Goal: Transaction & Acquisition: Purchase product/service

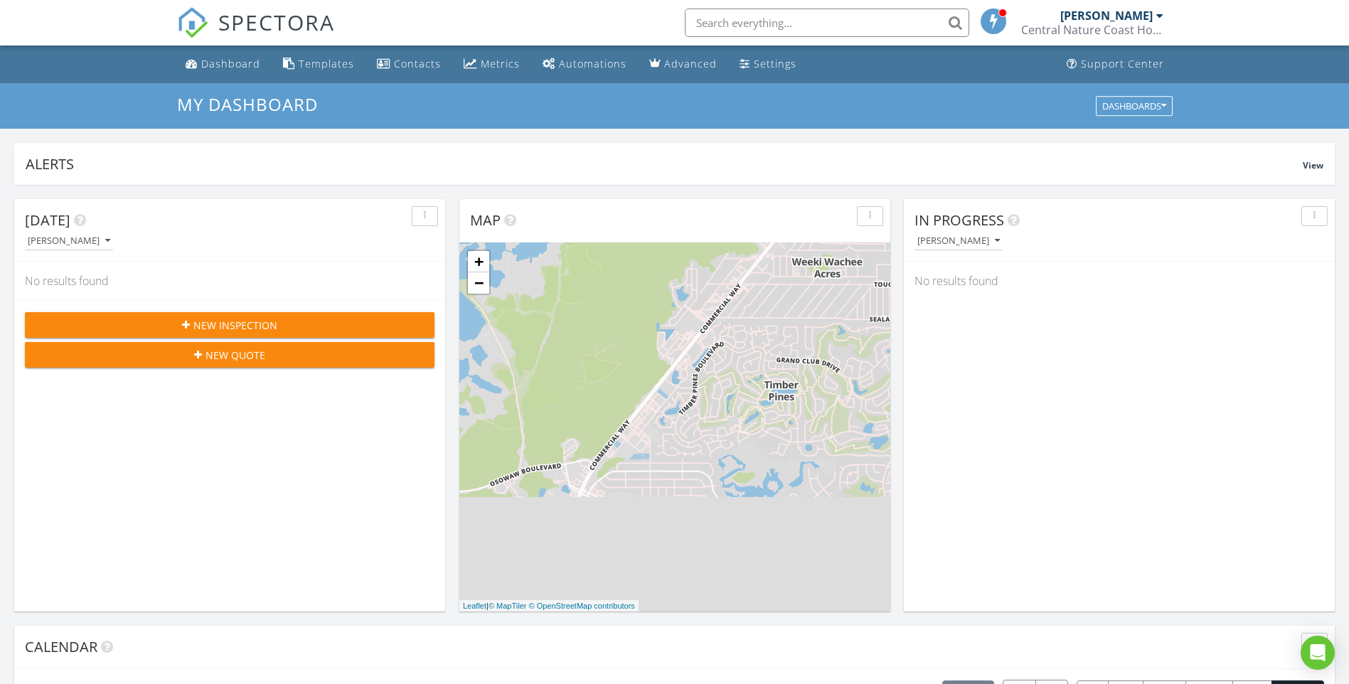
click at [1149, 14] on div "[PERSON_NAME]" at bounding box center [1107, 16] width 92 height 14
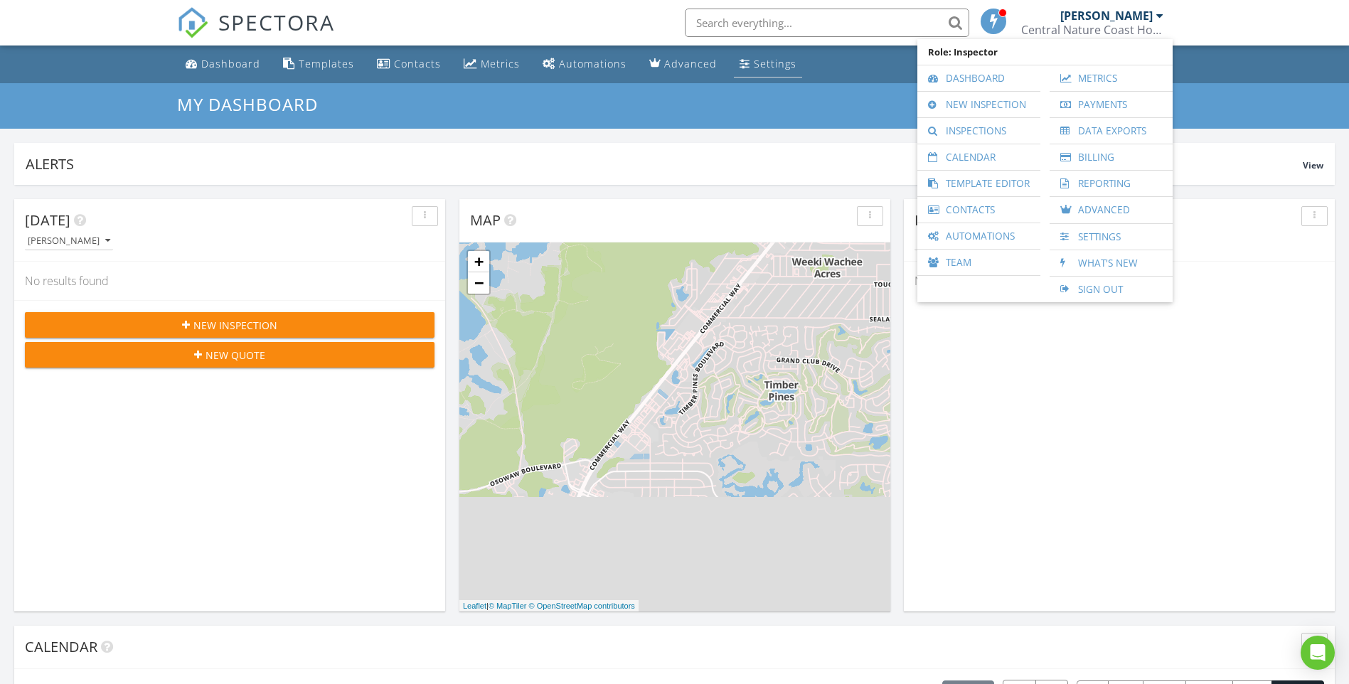
click at [754, 65] on div "Settings" at bounding box center [775, 64] width 43 height 14
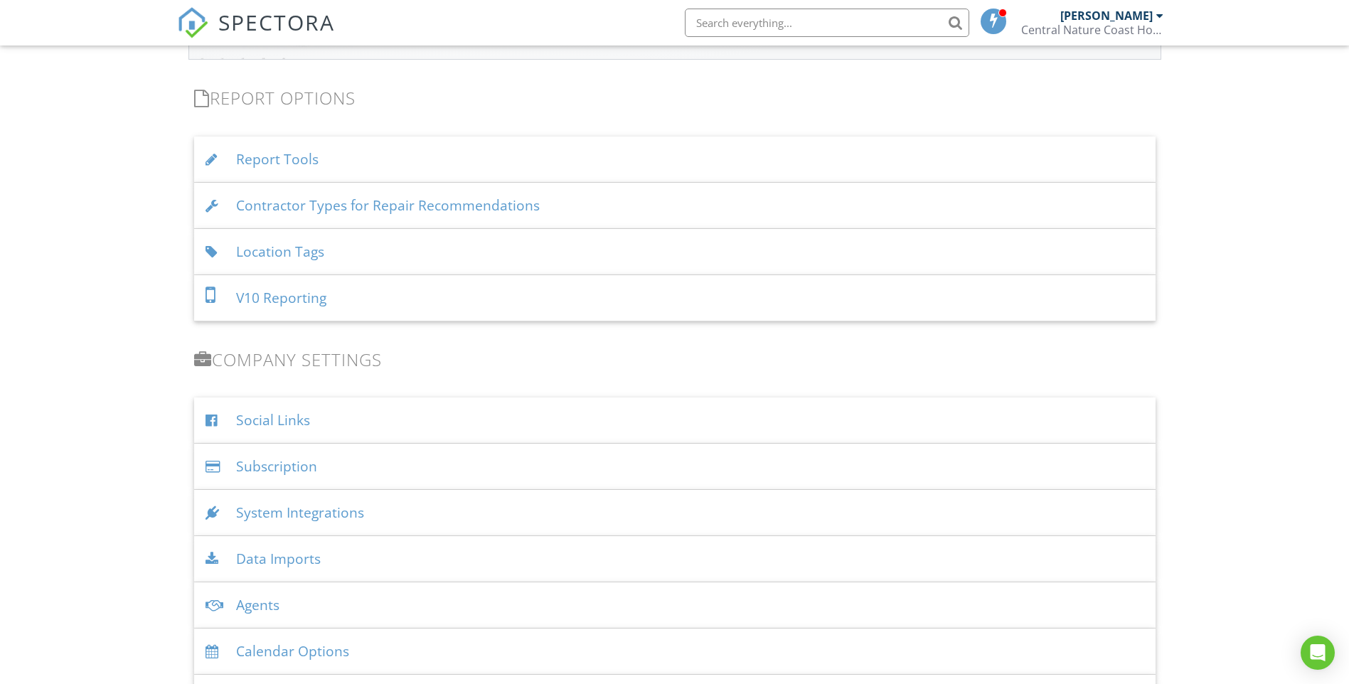
scroll to position [1494, 0]
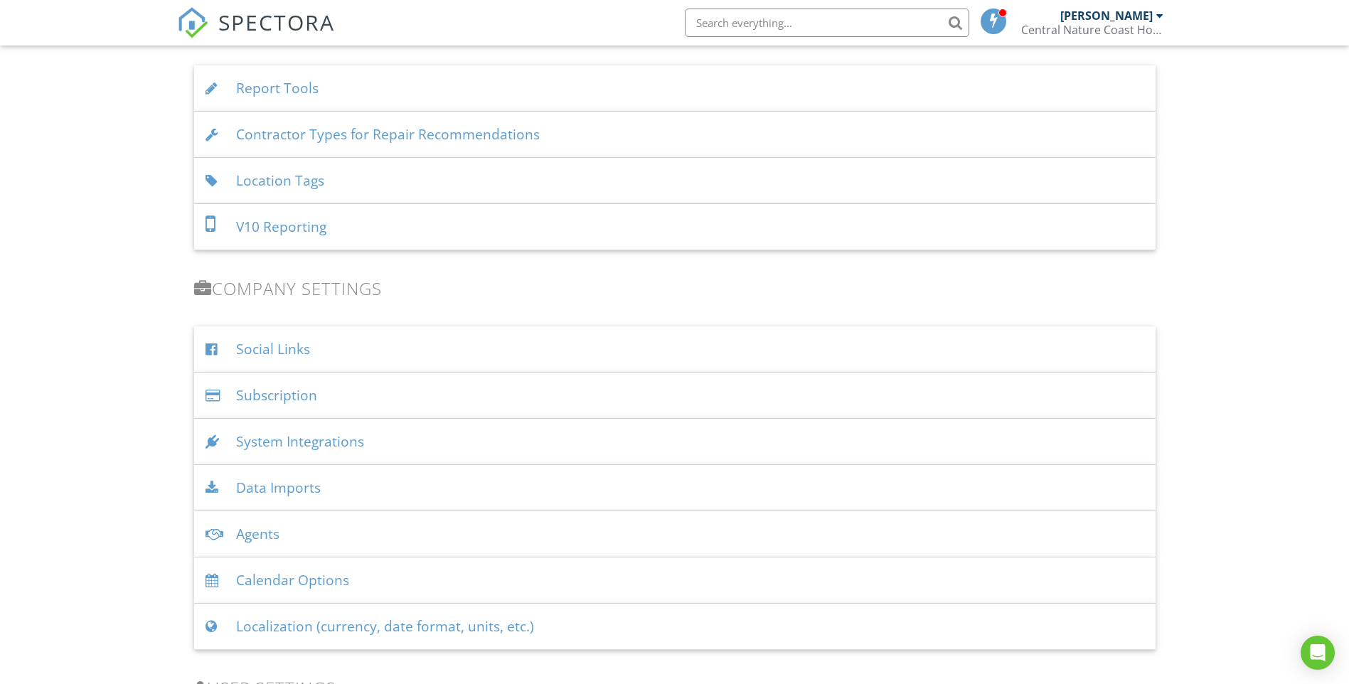
click at [291, 391] on div "Subscription" at bounding box center [675, 396] width 962 height 46
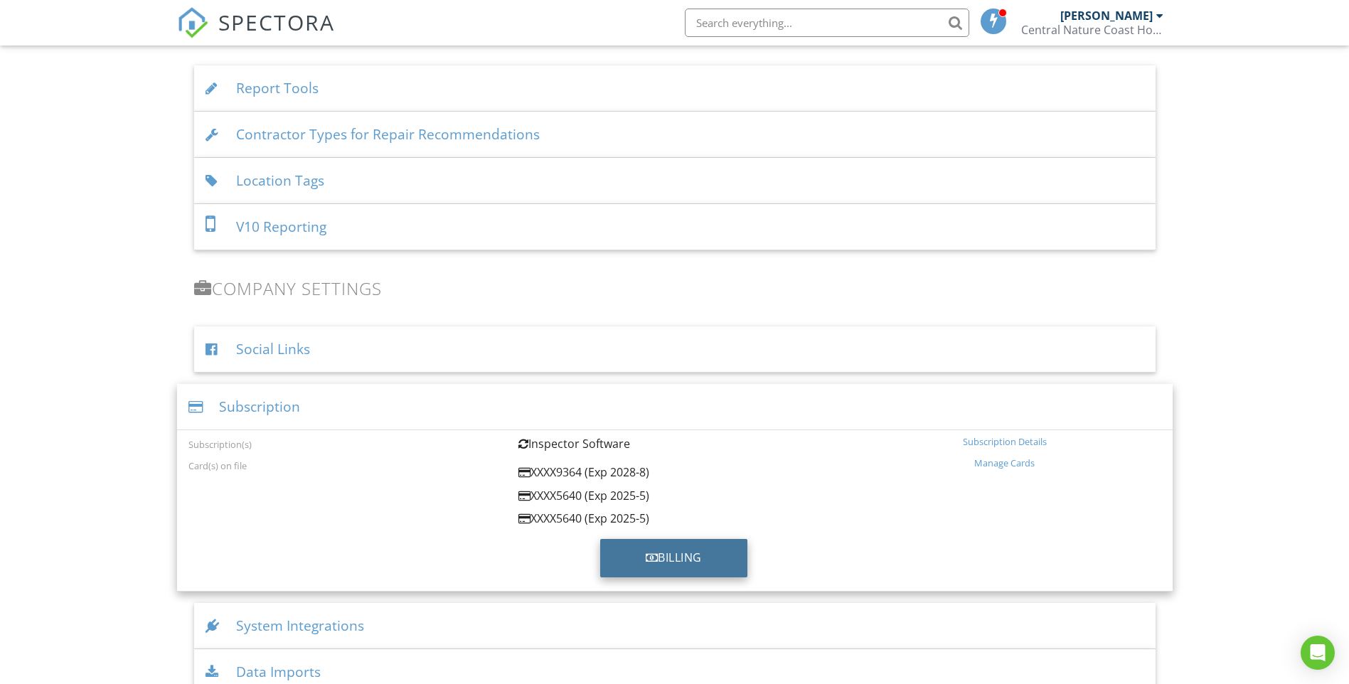
click at [674, 559] on div "Billing" at bounding box center [673, 558] width 147 height 38
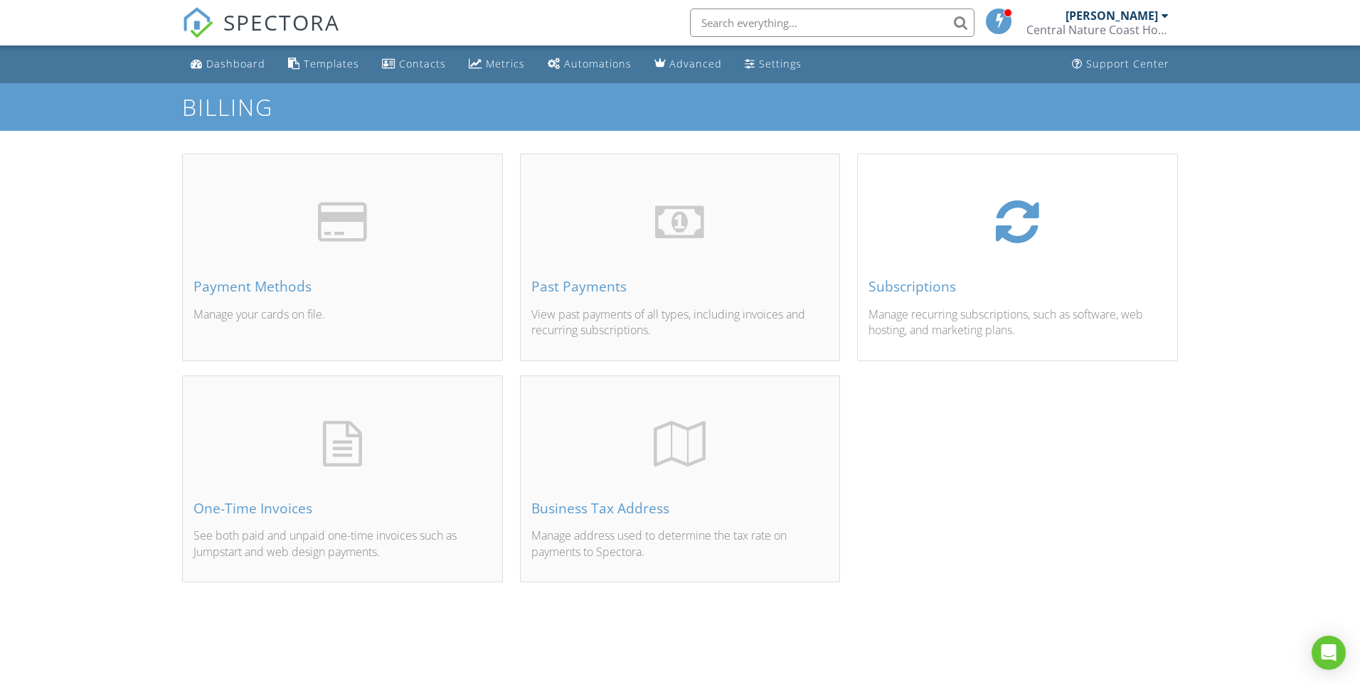
click at [933, 285] on div "Subscriptions" at bounding box center [1018, 287] width 298 height 16
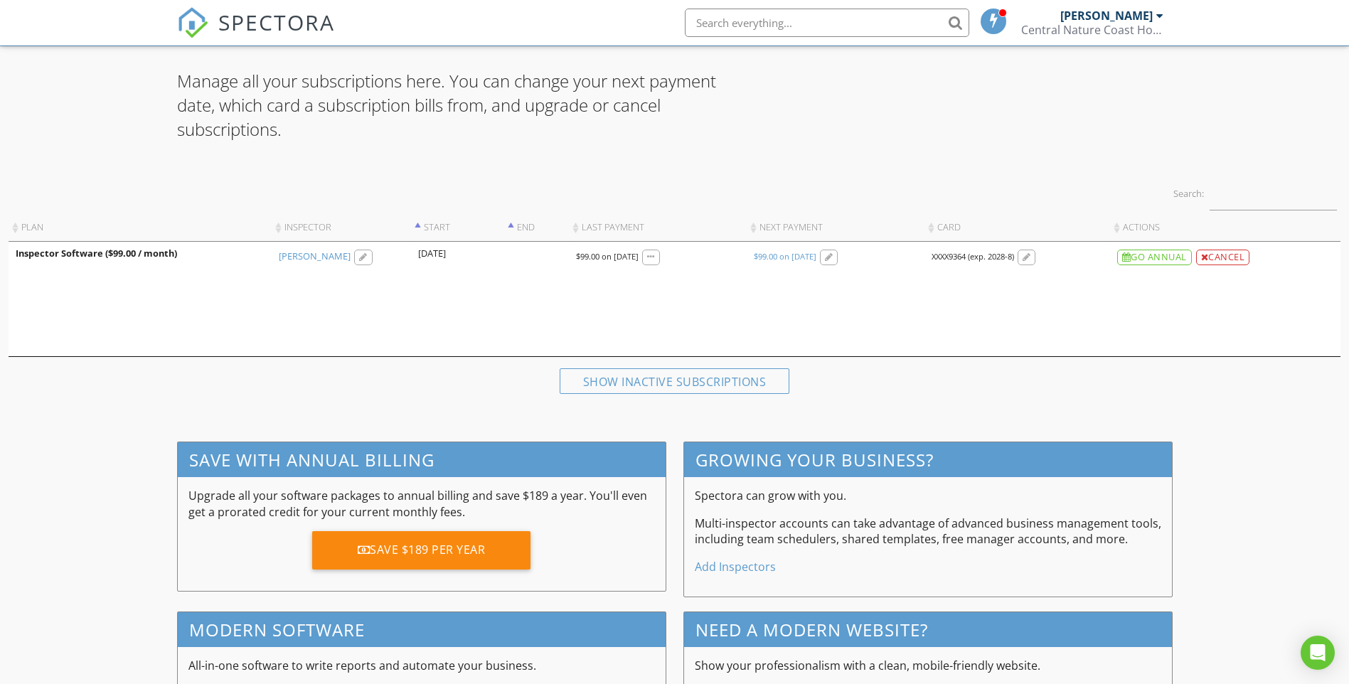
scroll to position [142, 0]
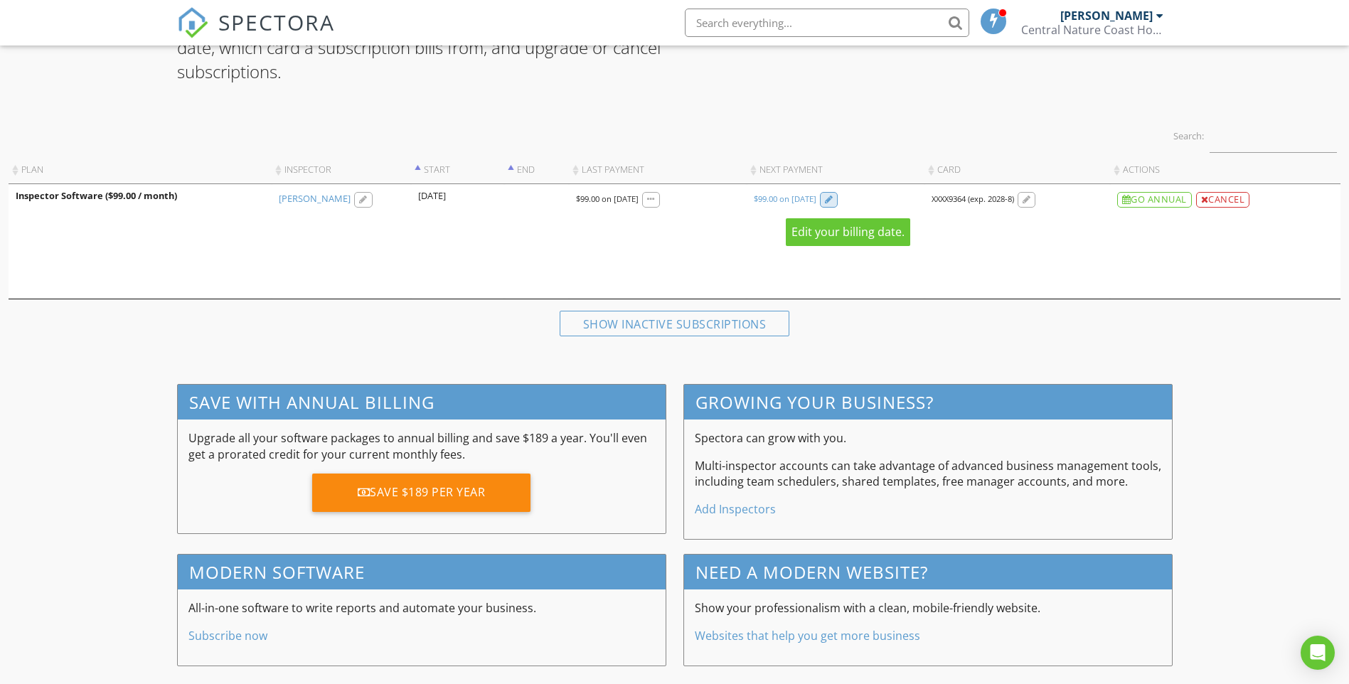
click at [834, 198] on div at bounding box center [829, 200] width 9 height 9
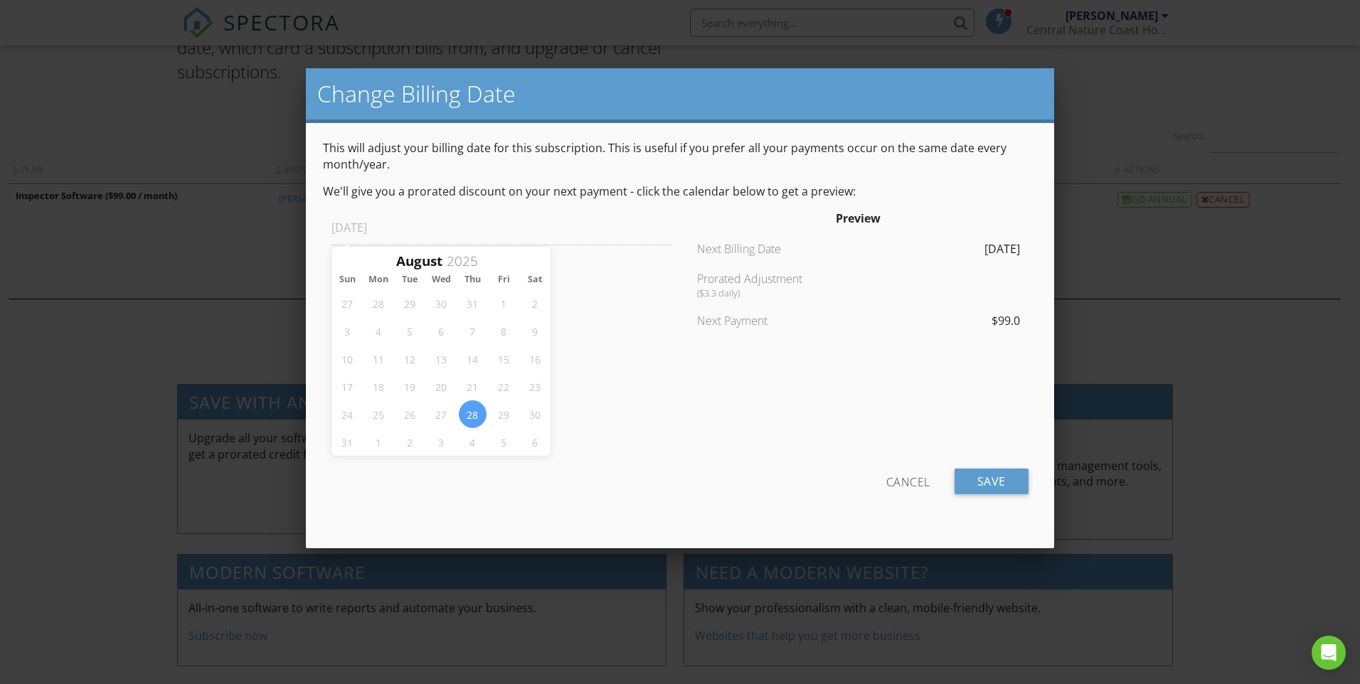
click at [375, 446] on div "27 28 29 30 31 1 2 3 4 5 6 7 8 9 10 11 12 13 14 15 16 17 18 19 20 21 22 23 24 2…" at bounding box center [440, 373] width 219 height 166
click at [388, 225] on input "2025-08-28" at bounding box center [501, 228] width 340 height 35
click at [385, 229] on input "2025-08-28" at bounding box center [501, 228] width 340 height 35
click at [505, 412] on div "27 28 29 30 31 1 2 3 4 5 6 7 8 9 10 11 12 13 14 15 16 17 18 19 20 21 22 23 24 2…" at bounding box center [440, 373] width 219 height 166
click at [912, 481] on div "Cancel" at bounding box center [908, 482] width 44 height 26
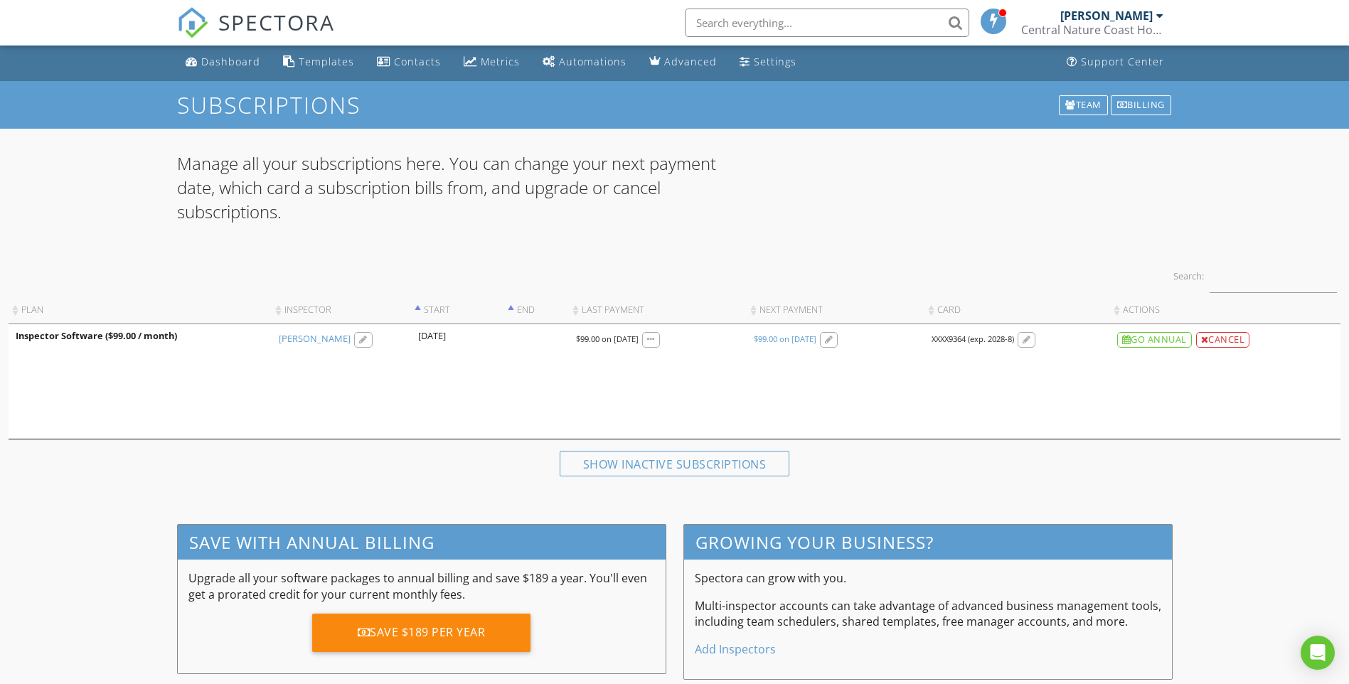
scroll to position [0, 0]
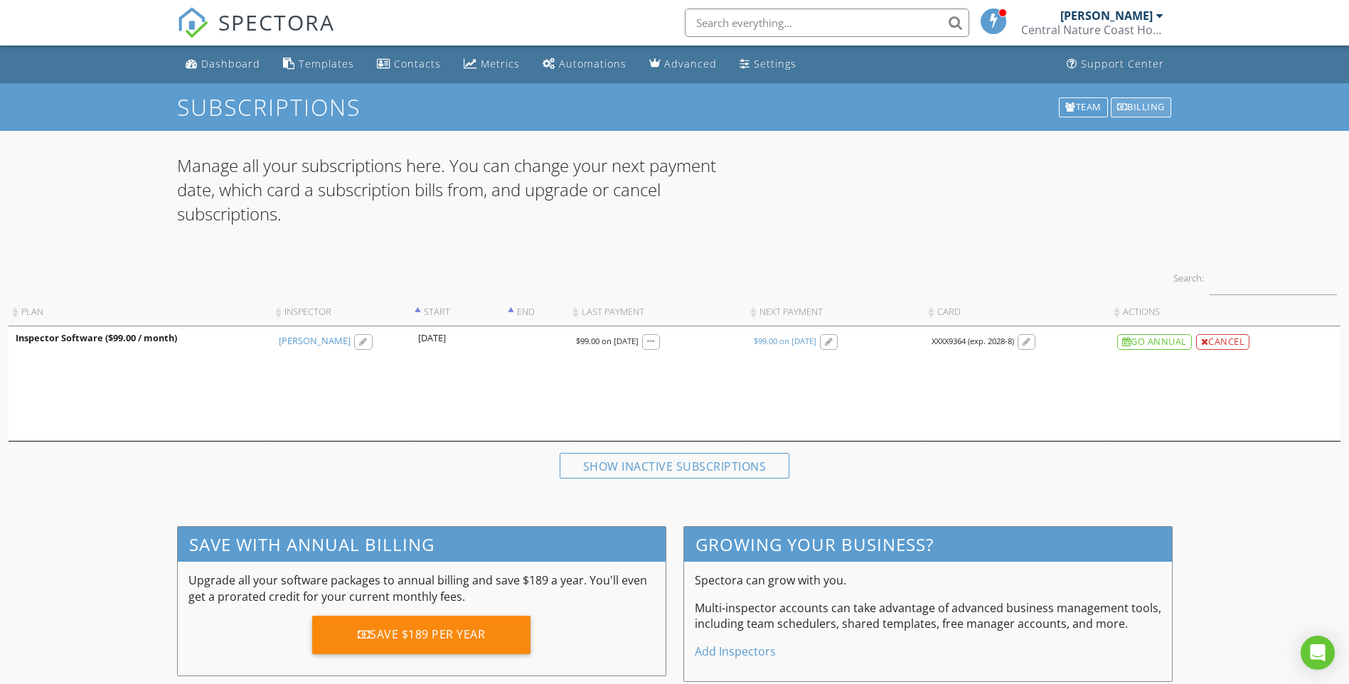
click at [1144, 102] on div "Billing" at bounding box center [1141, 107] width 60 height 20
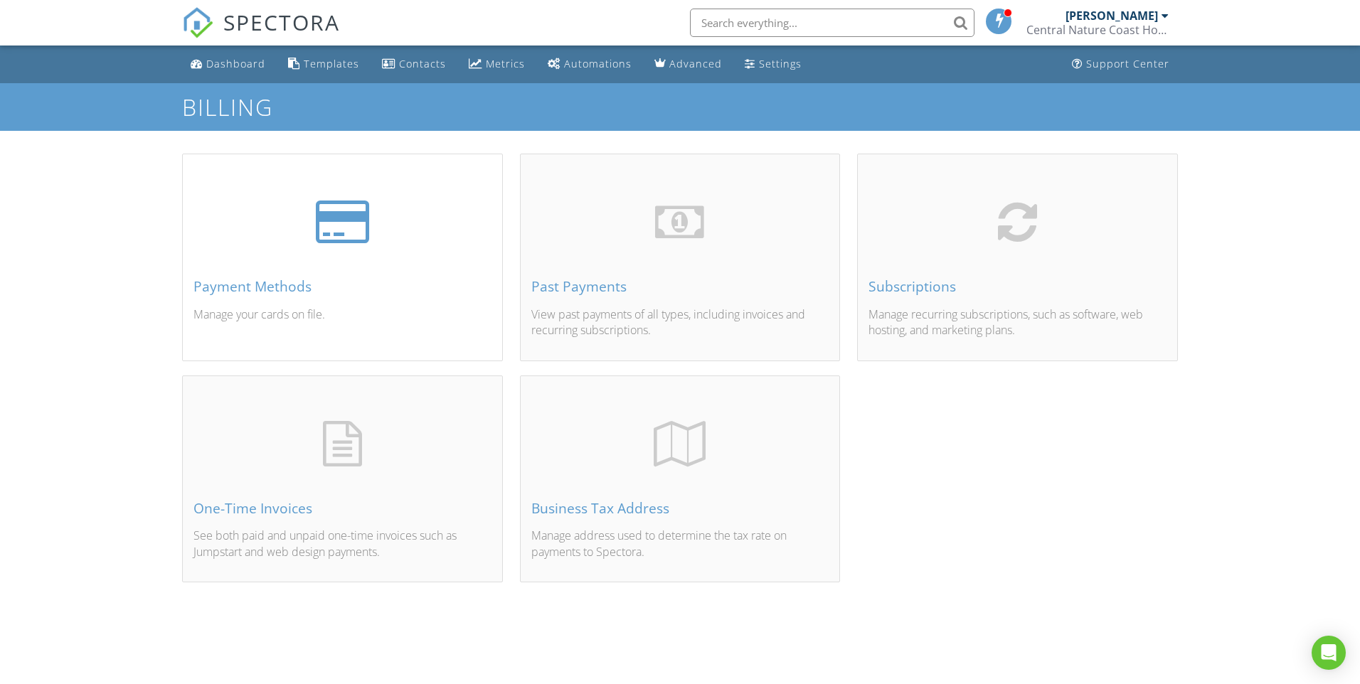
click at [202, 287] on div "Payment Methods" at bounding box center [342, 287] width 298 height 16
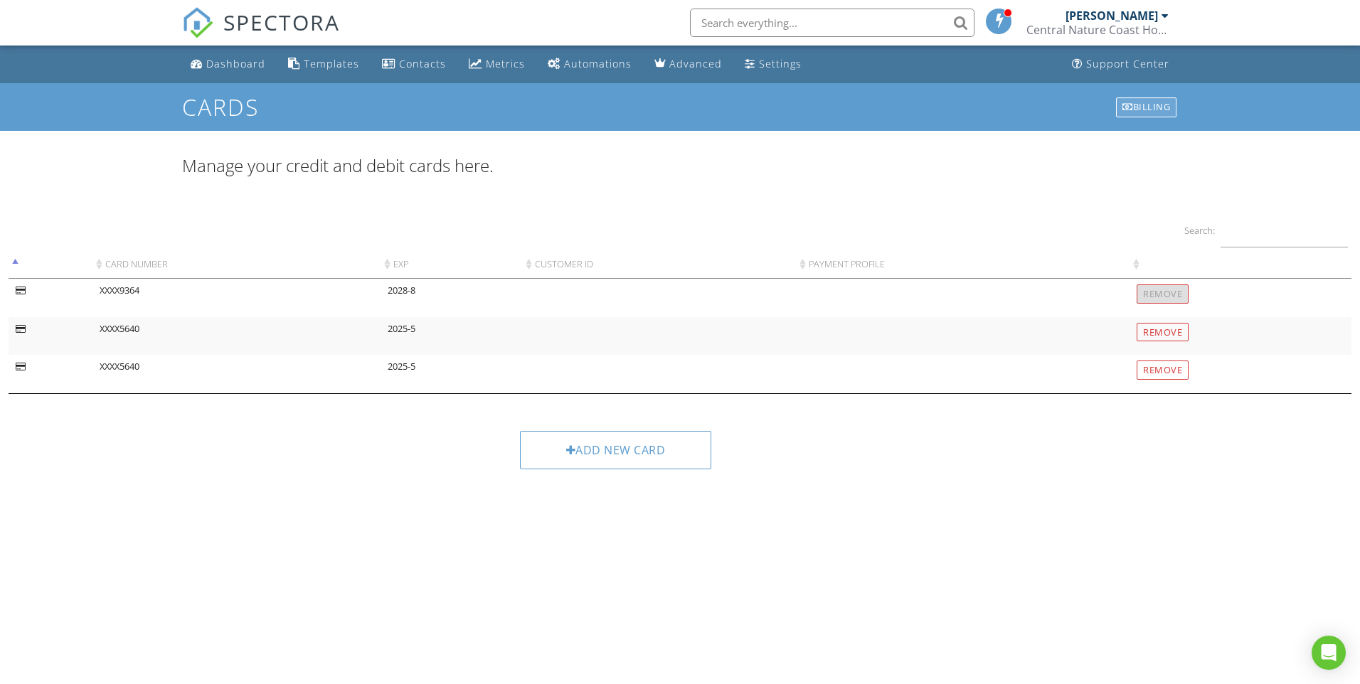
click at [1148, 107] on div "Billing" at bounding box center [1146, 107] width 60 height 20
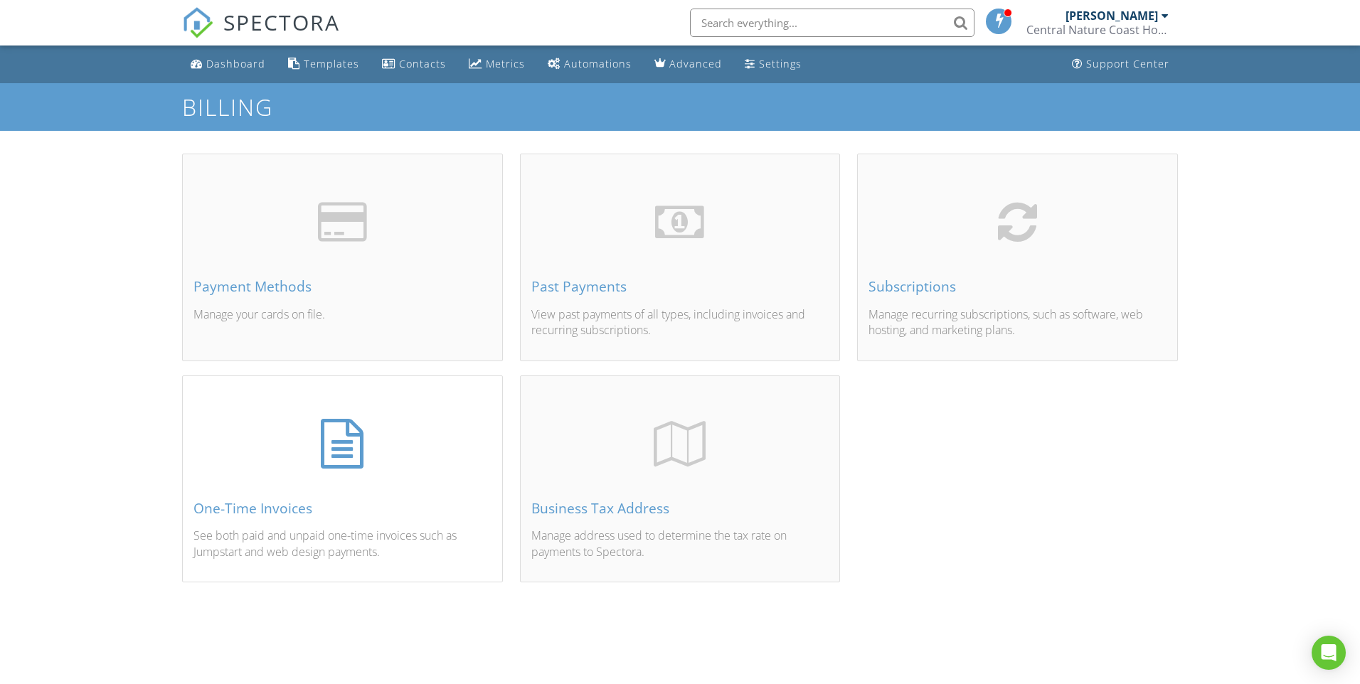
click at [339, 445] on div at bounding box center [342, 444] width 43 height 50
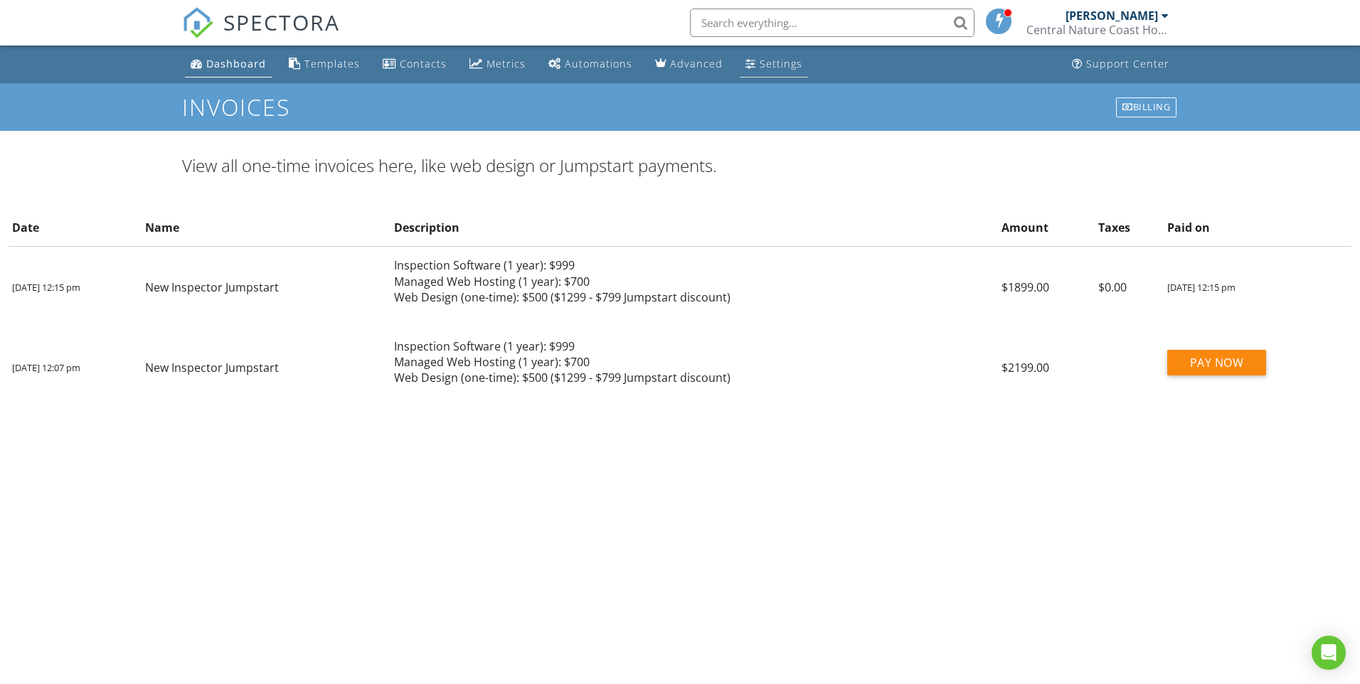
click at [766, 62] on div "Settings" at bounding box center [781, 64] width 43 height 14
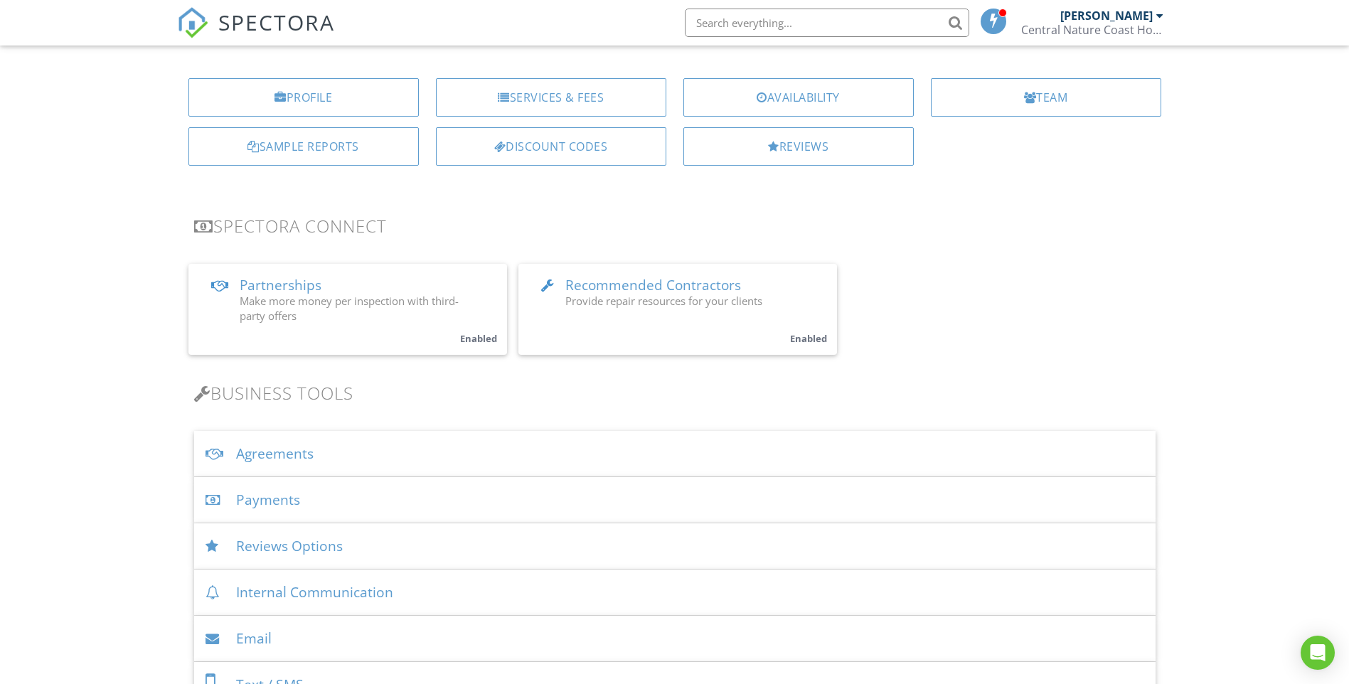
scroll to position [142, 0]
click at [284, 501] on div "Payments" at bounding box center [675, 499] width 962 height 46
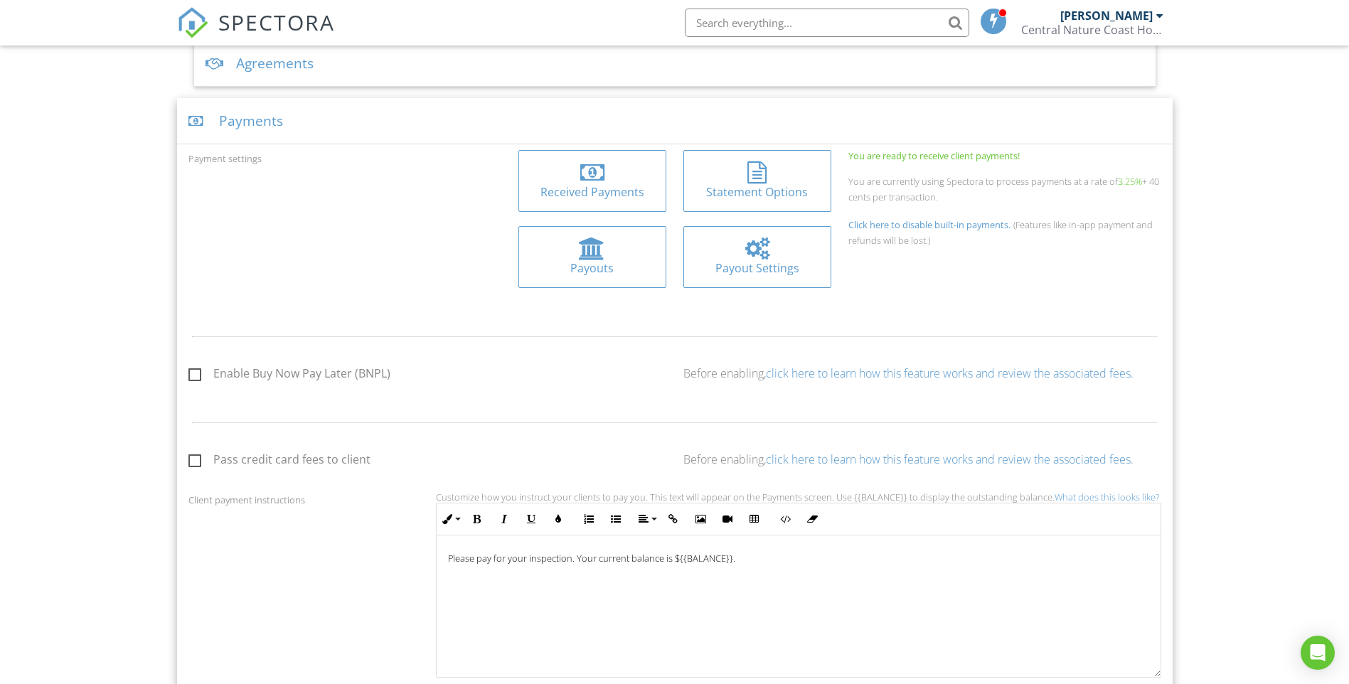
scroll to position [569, 0]
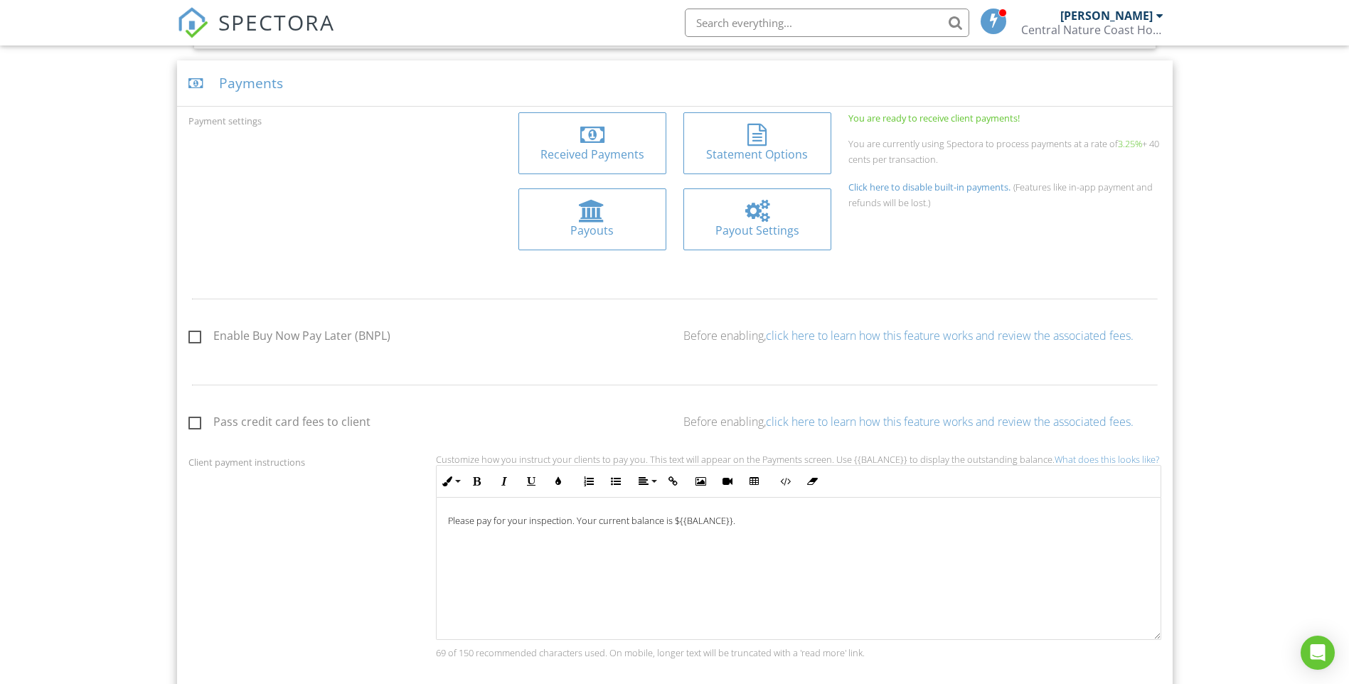
click at [586, 216] on div at bounding box center [592, 211] width 26 height 23
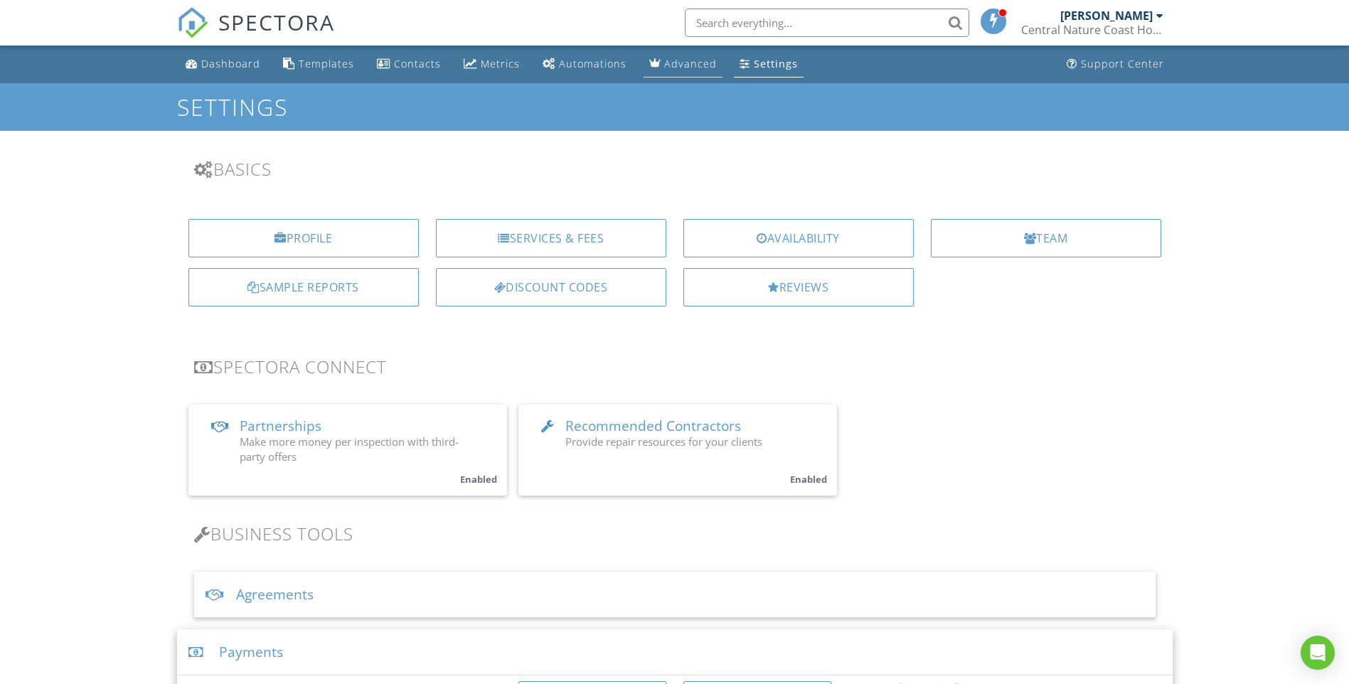
click at [652, 63] on icon "Advanced" at bounding box center [654, 62] width 11 height 9
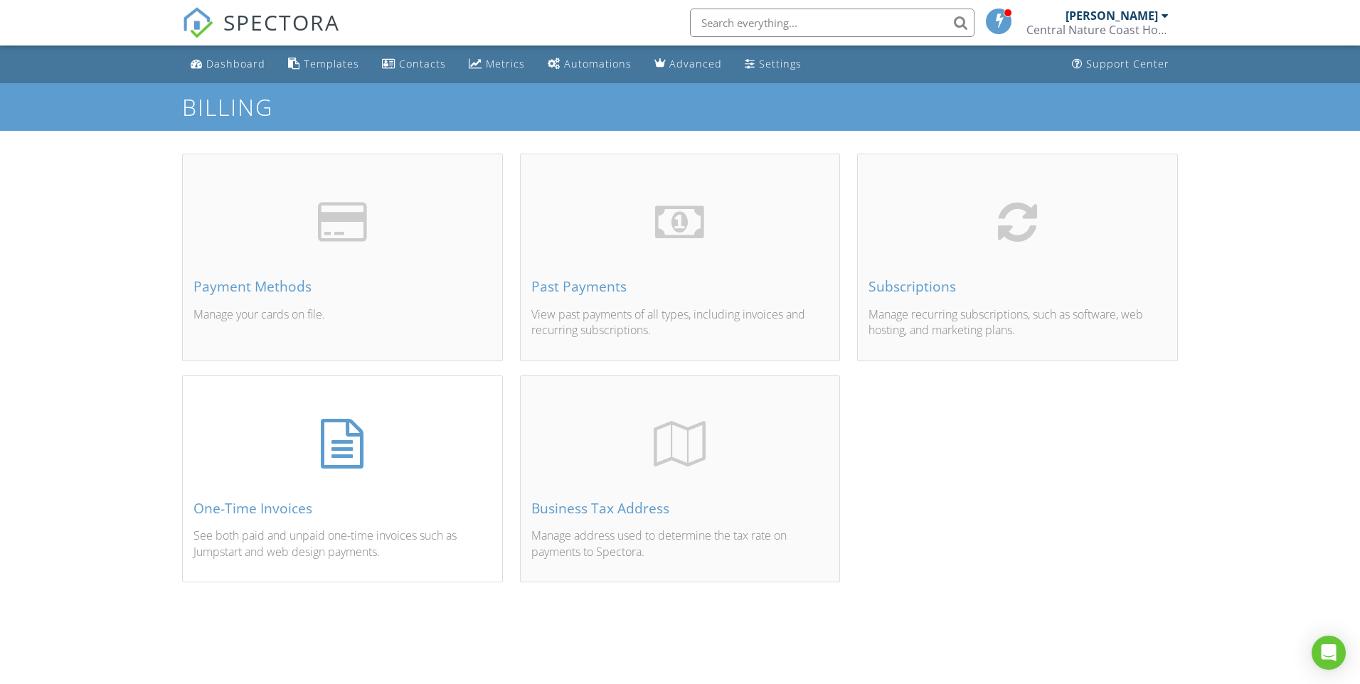
click at [329, 451] on div at bounding box center [342, 444] width 43 height 50
click at [343, 230] on div at bounding box center [342, 222] width 54 height 50
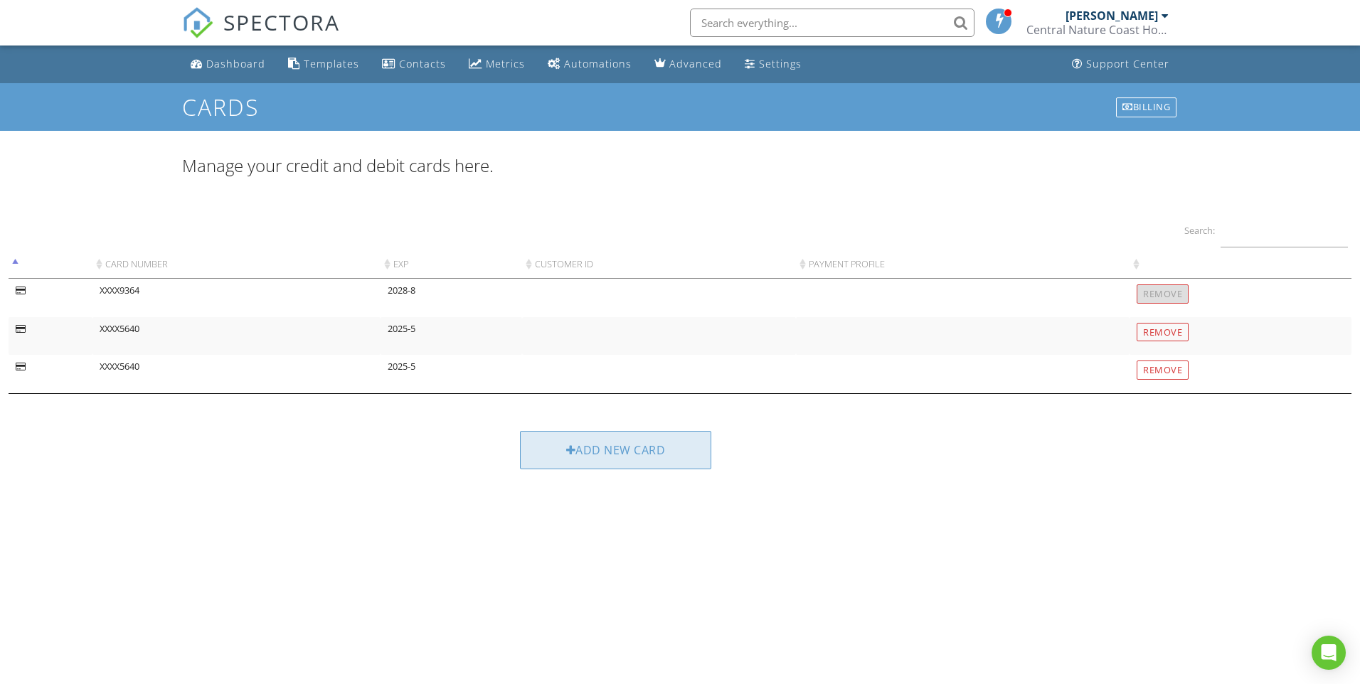
click at [600, 447] on div "Add new card" at bounding box center [616, 450] width 192 height 38
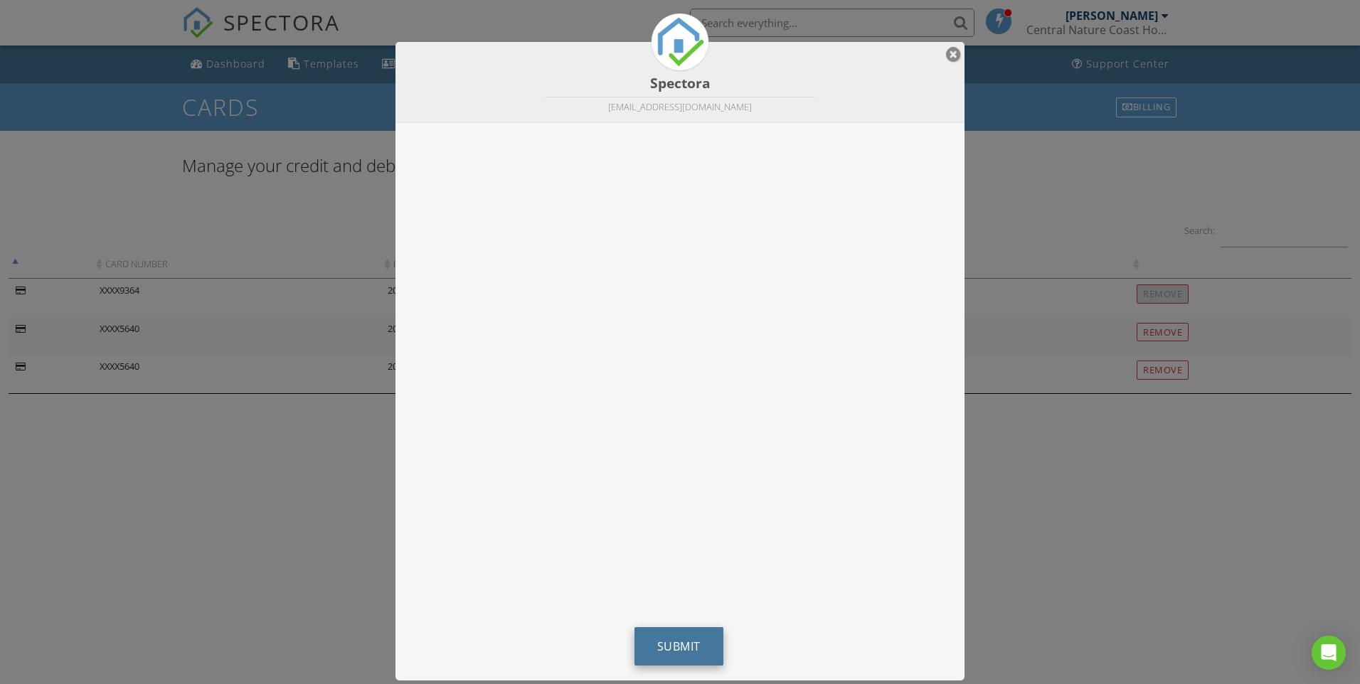
click at [696, 644] on span "Submit" at bounding box center [678, 647] width 43 height 16
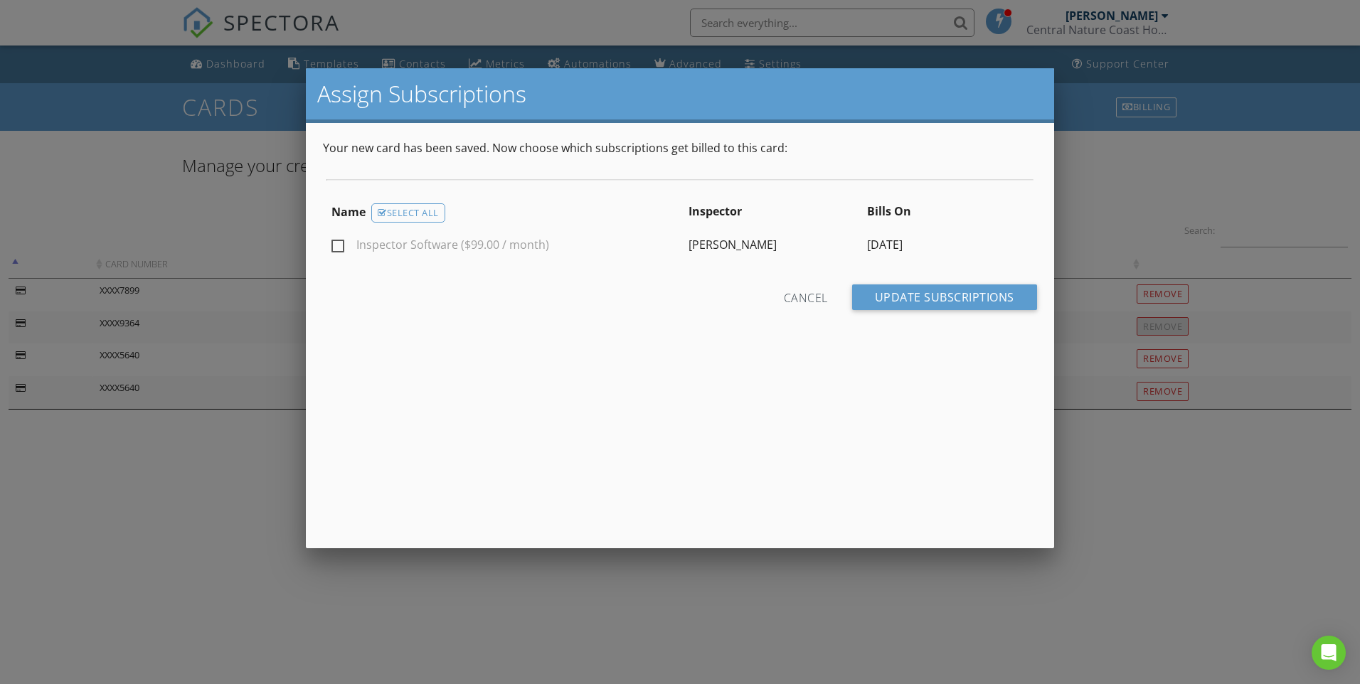
click at [335, 247] on label "Inspector Software ($99.00 / month)" at bounding box center [440, 247] width 218 height 18
click at [335, 247] on input "Inspector Software ($99.00 / month)" at bounding box center [335, 247] width 9 height 9
checkbox input "true"
click at [943, 298] on input "Update Subscriptions" at bounding box center [944, 298] width 185 height 26
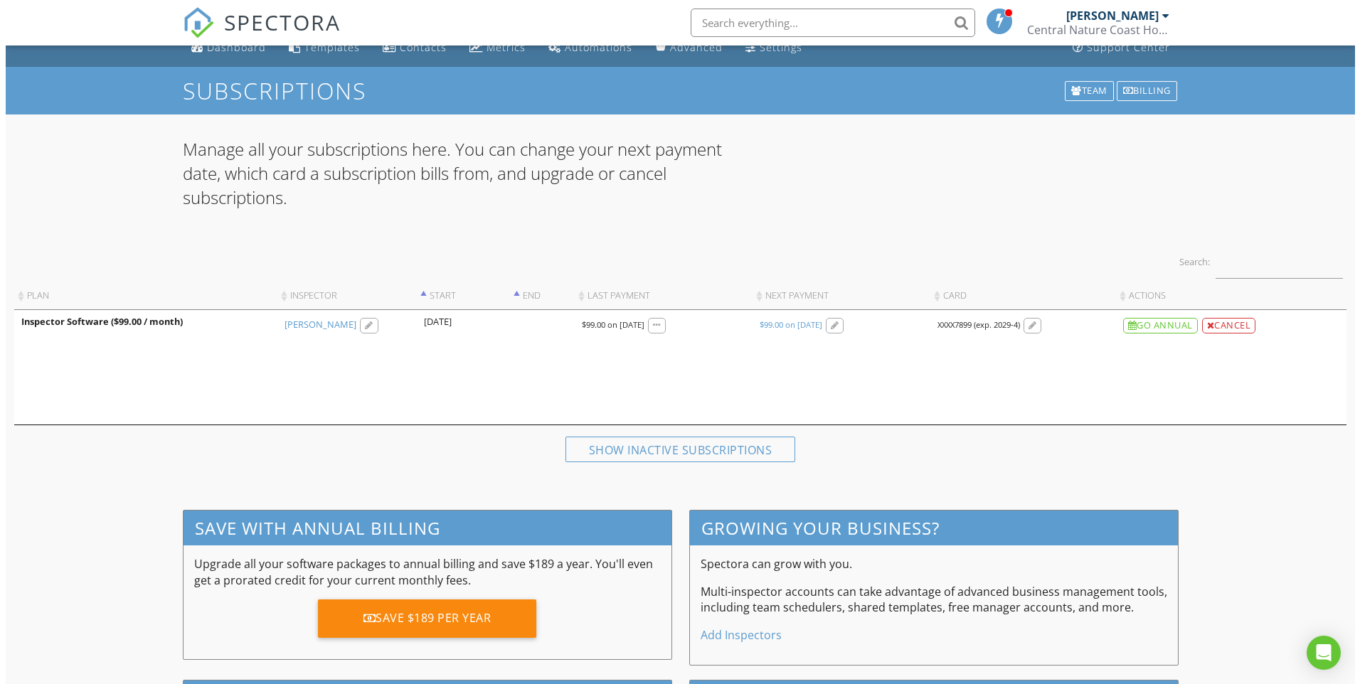
scroll to position [11, 0]
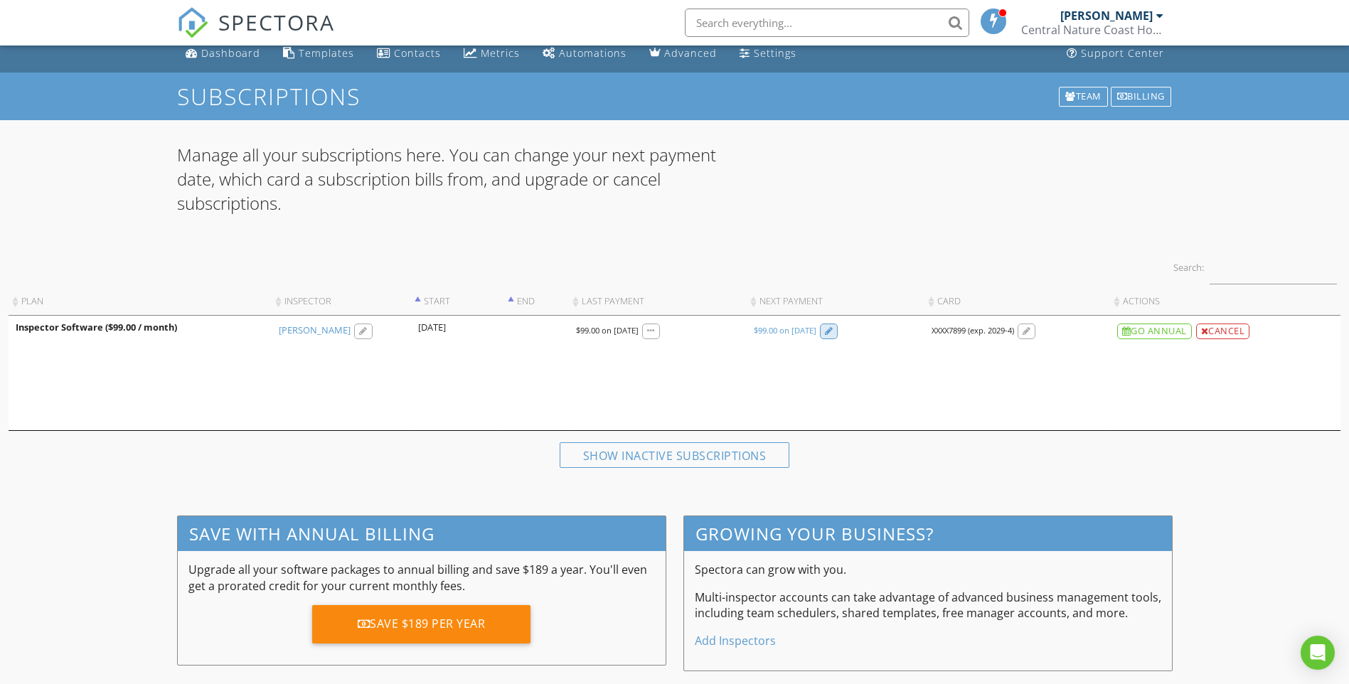
click at [834, 334] on div at bounding box center [829, 331] width 9 height 9
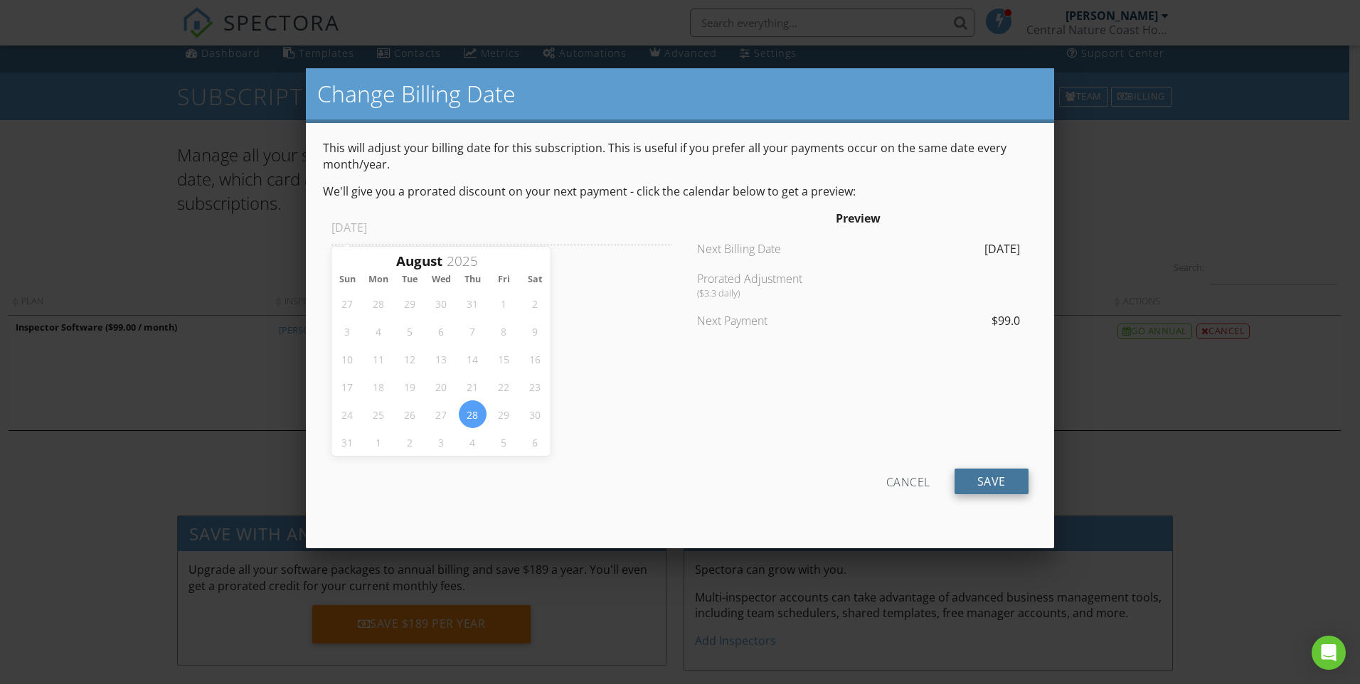
click at [998, 477] on input "Save" at bounding box center [992, 482] width 74 height 26
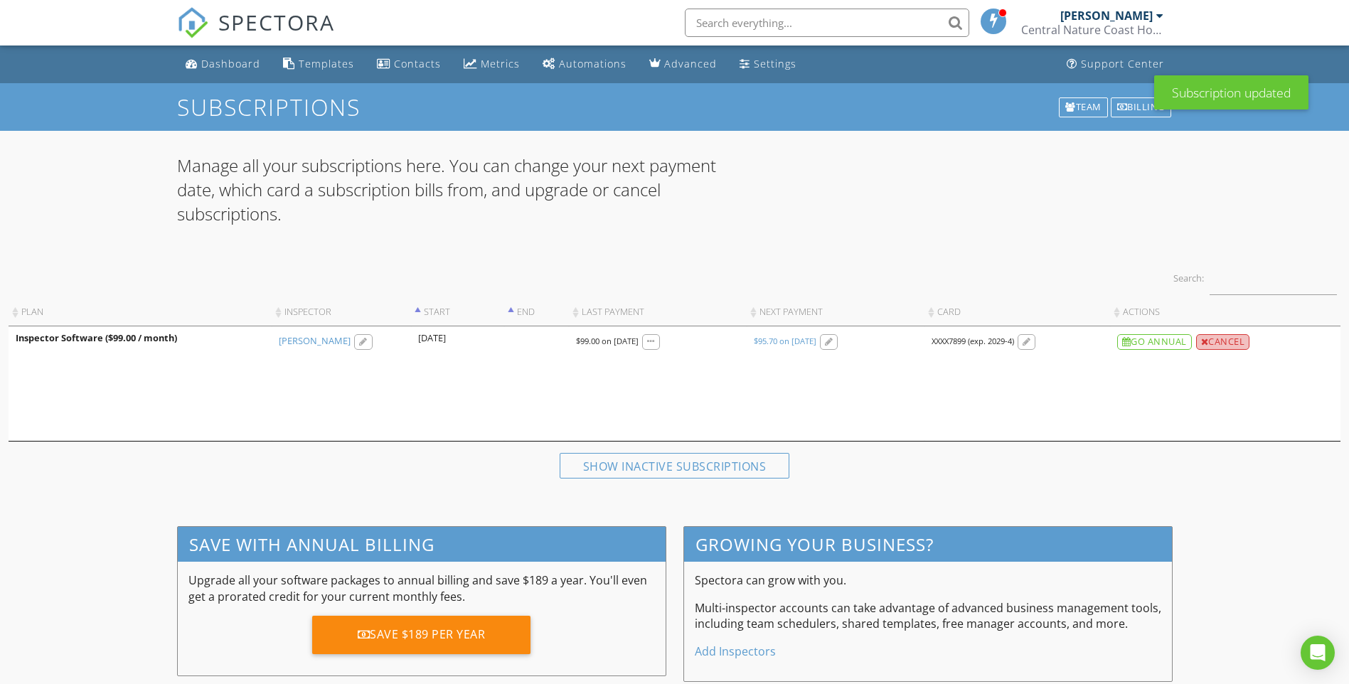
click at [1237, 342] on div "Cancel" at bounding box center [1223, 342] width 54 height 16
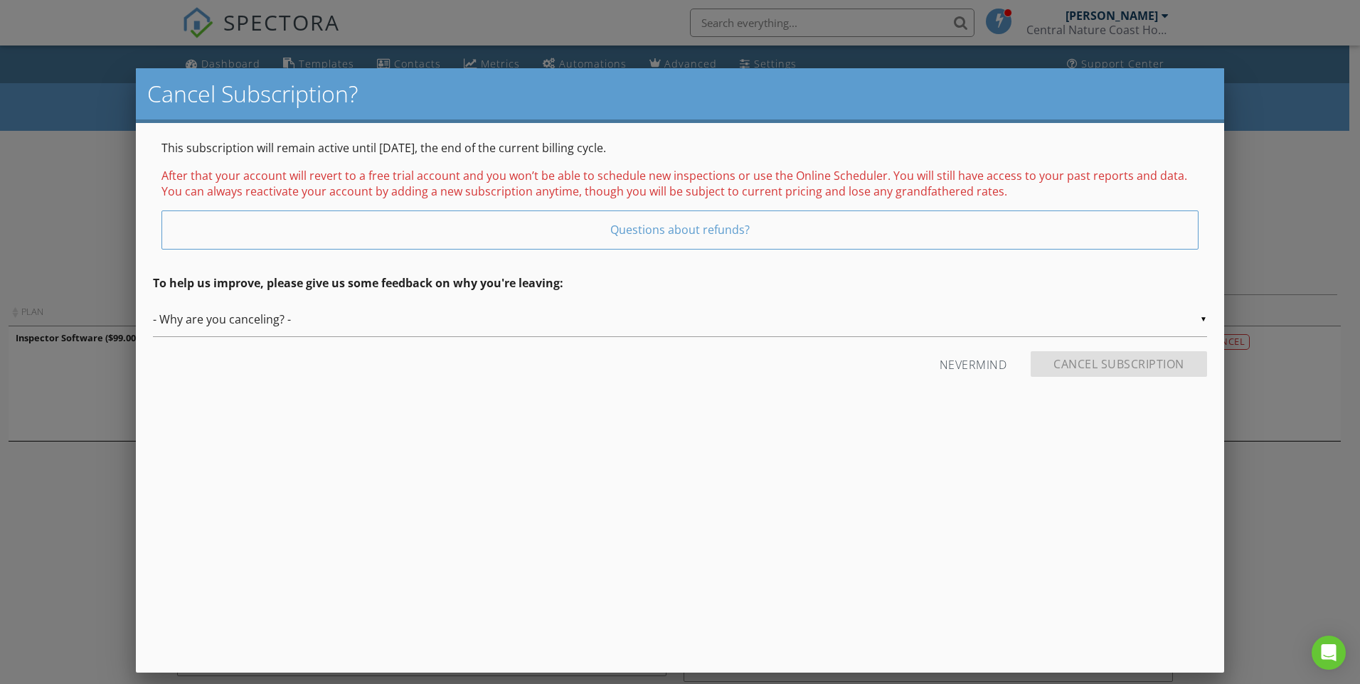
click at [969, 364] on div "Nevermind" at bounding box center [974, 364] width 68 height 26
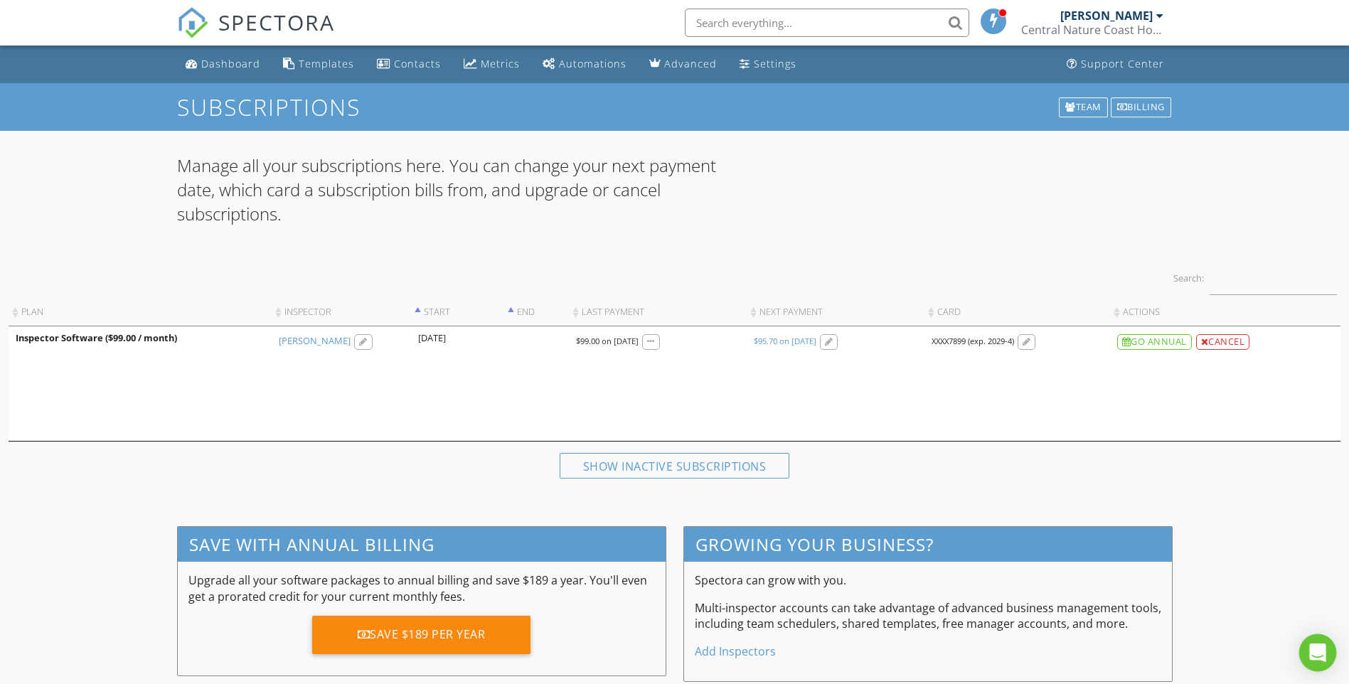
click at [1315, 659] on icon "Open Intercom Messenger" at bounding box center [1318, 653] width 18 height 18
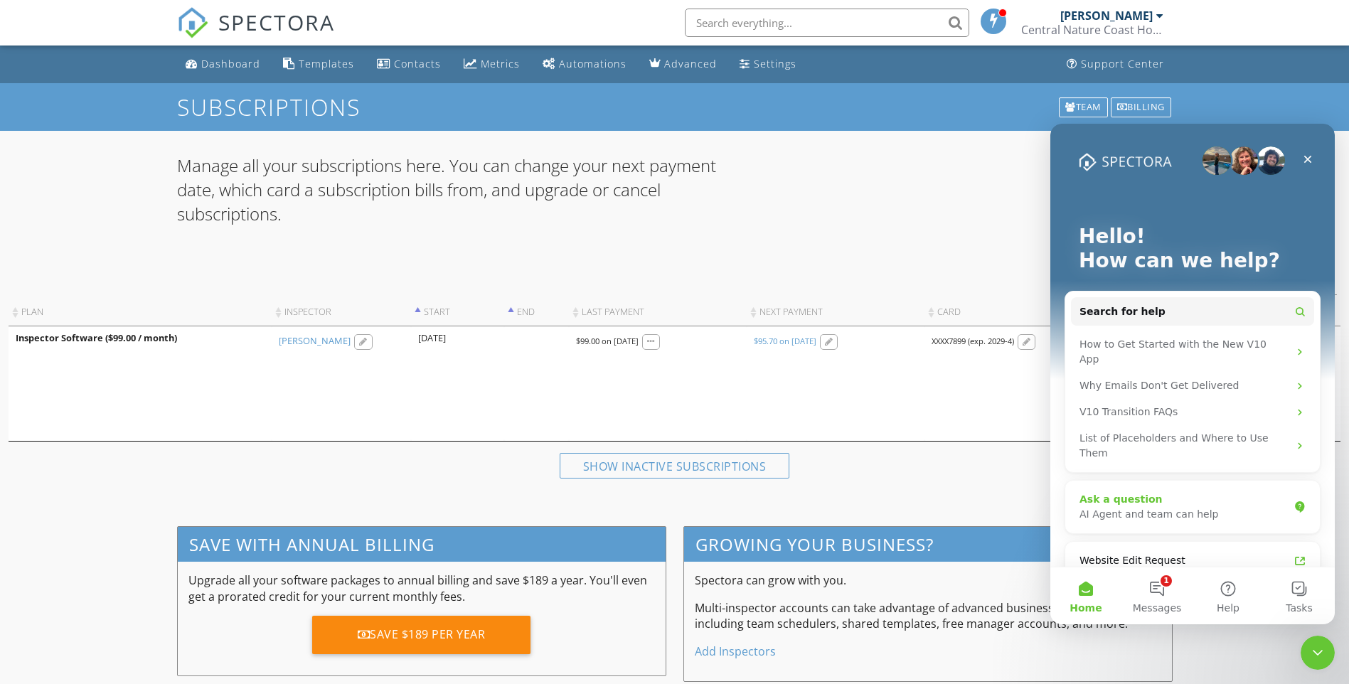
click at [1214, 507] on div "AI Agent and team can help" at bounding box center [1184, 514] width 209 height 15
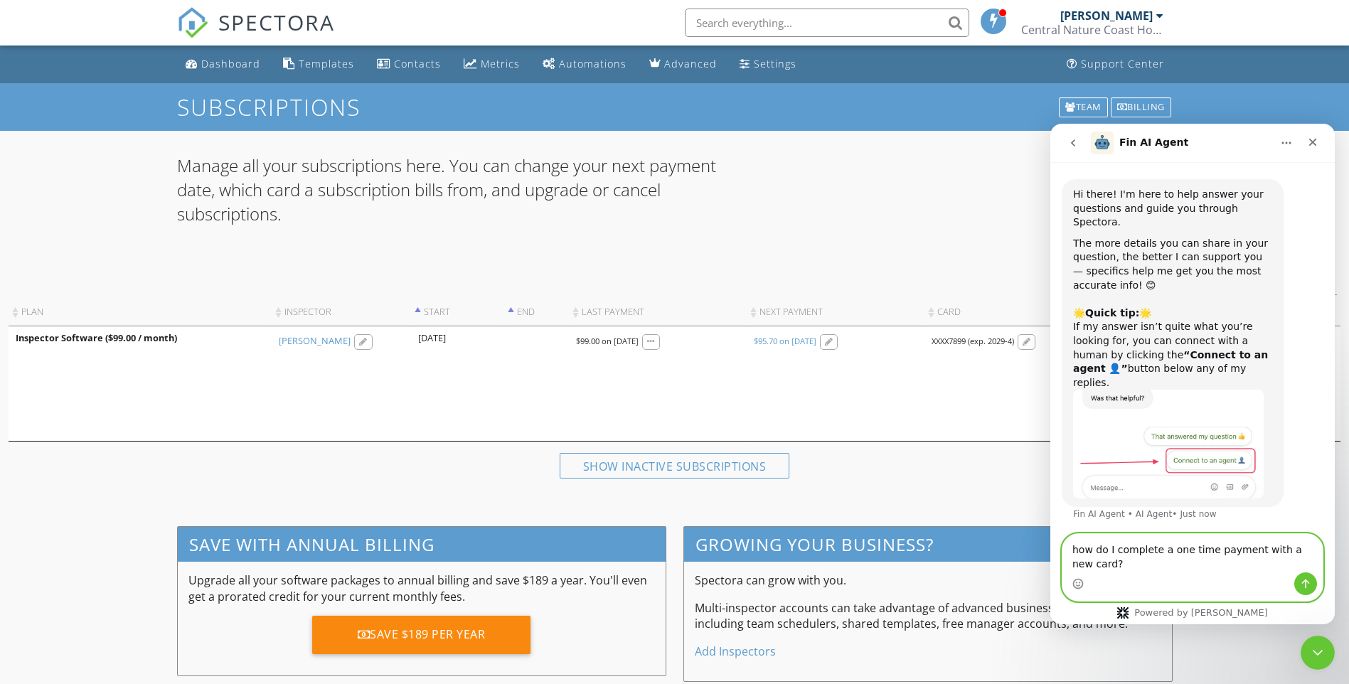
type textarea "how do I complete a one time payment with a new card?"
click at [1309, 585] on icon "Send a message…" at bounding box center [1305, 583] width 11 height 11
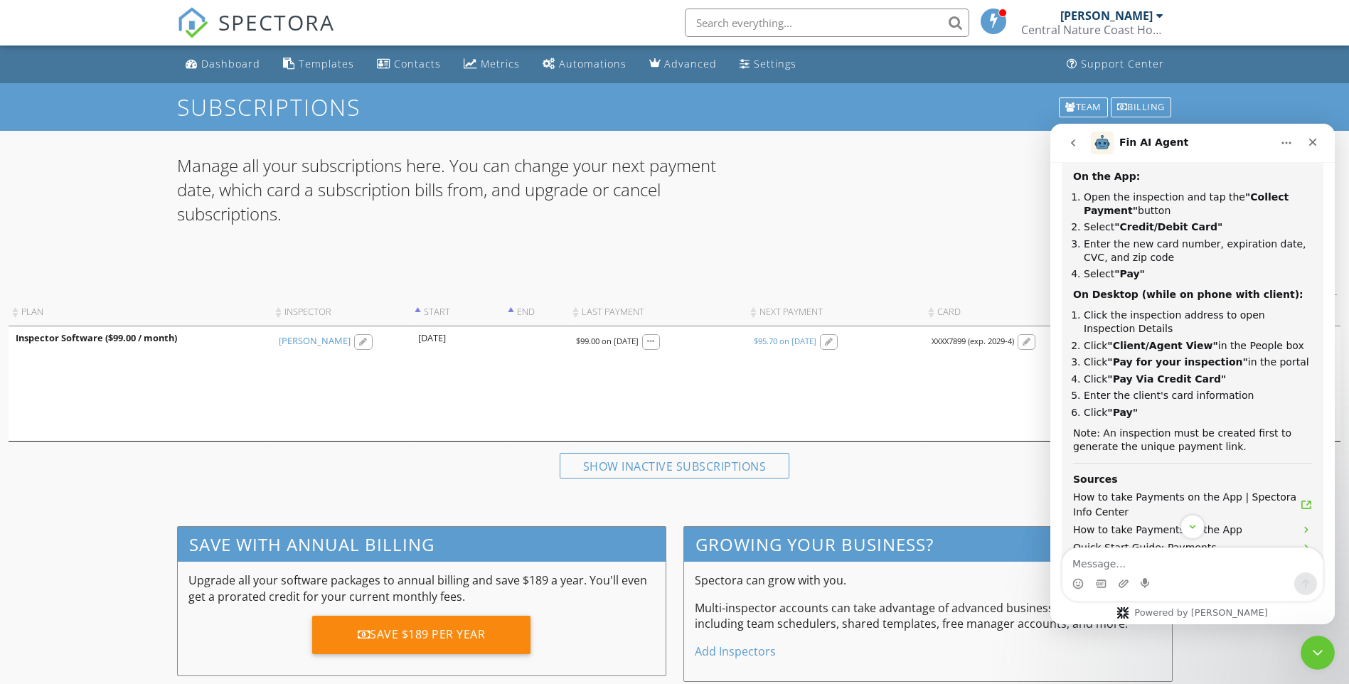
scroll to position [555, 0]
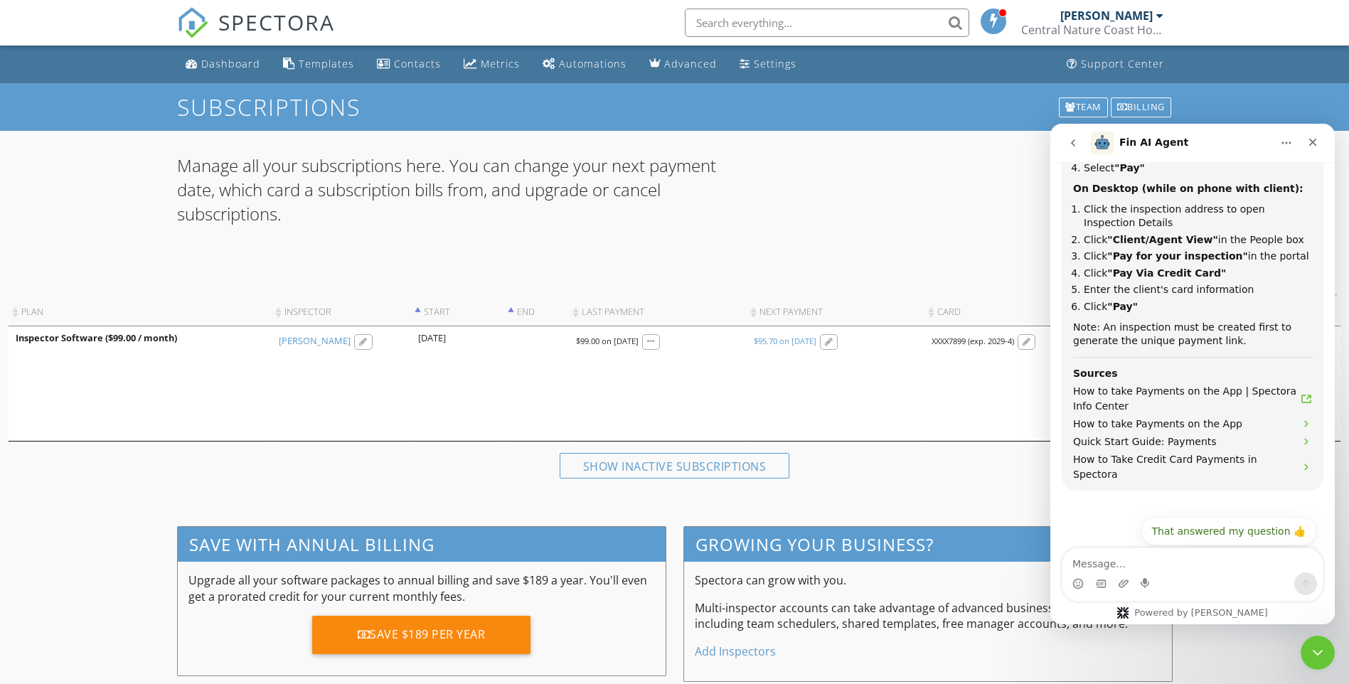
click at [1124, 568] on textarea "Message…" at bounding box center [1193, 560] width 260 height 24
drag, startPoint x: 1165, startPoint y: 567, endPoint x: 1172, endPoint y: 576, distance: 11.7
click at [1166, 567] on textarea "NO, how do I make a payment for the subscription" at bounding box center [1193, 553] width 260 height 38
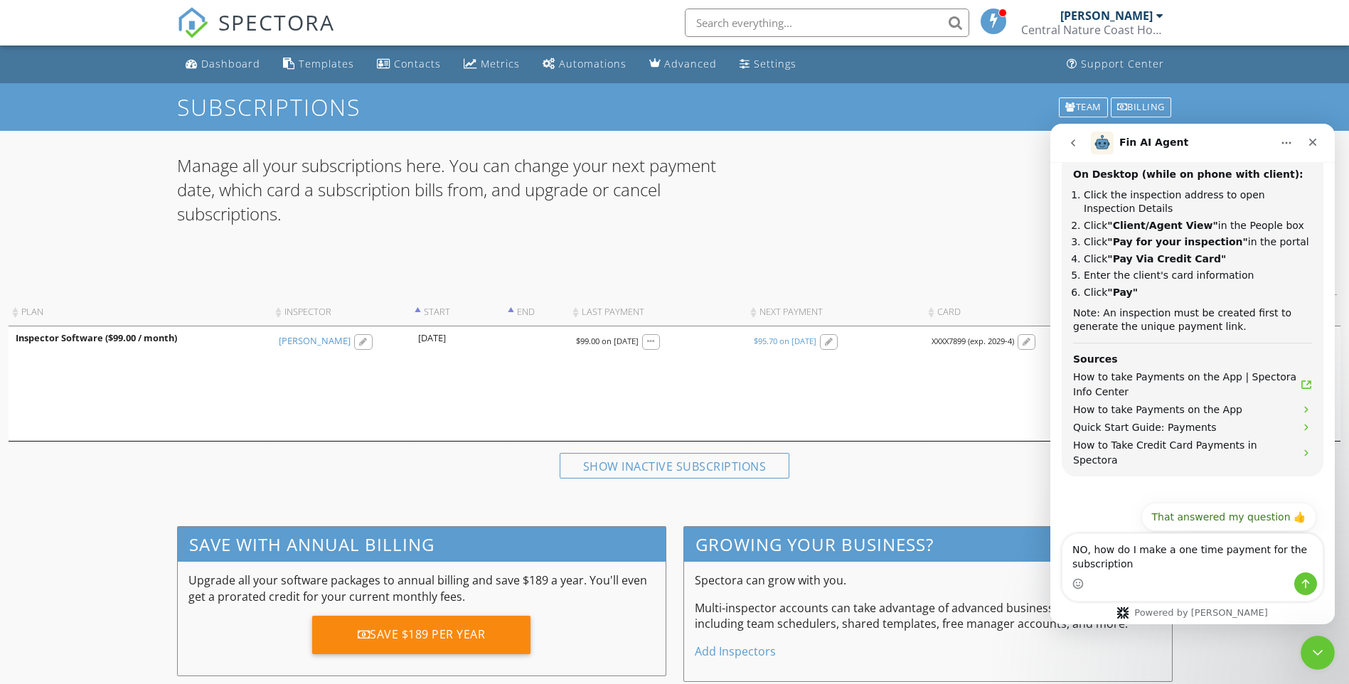
click at [1135, 562] on textarea "NO, how do I make a one time payment for the subscription" at bounding box center [1193, 553] width 260 height 38
type textarea "NO, how do I make a one time payment for the subscription to Spectora?"
click at [1304, 584] on icon "Send a message…" at bounding box center [1305, 583] width 11 height 11
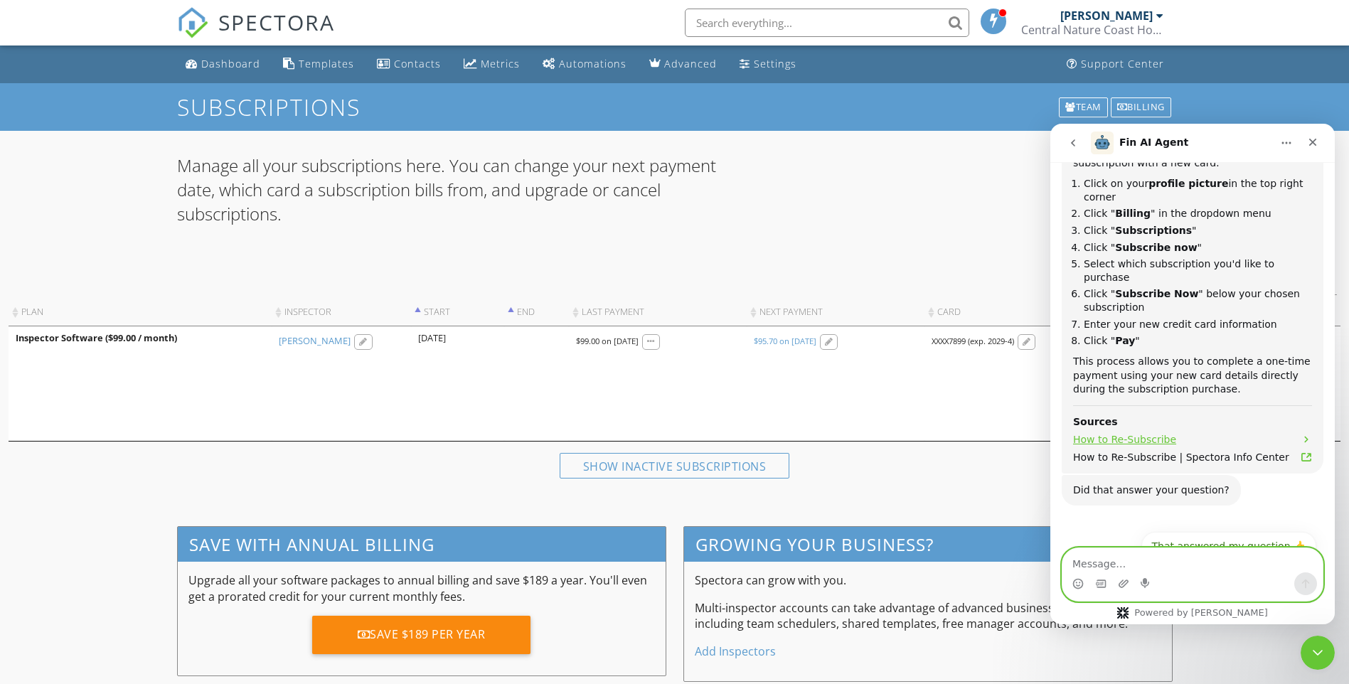
scroll to position [981, 0]
click at [1123, 563] on textarea "Message…" at bounding box center [1193, 560] width 260 height 24
type textarea "I just want to pay the month that's due now"
click at [1310, 585] on icon "Send a message…" at bounding box center [1305, 583] width 11 height 11
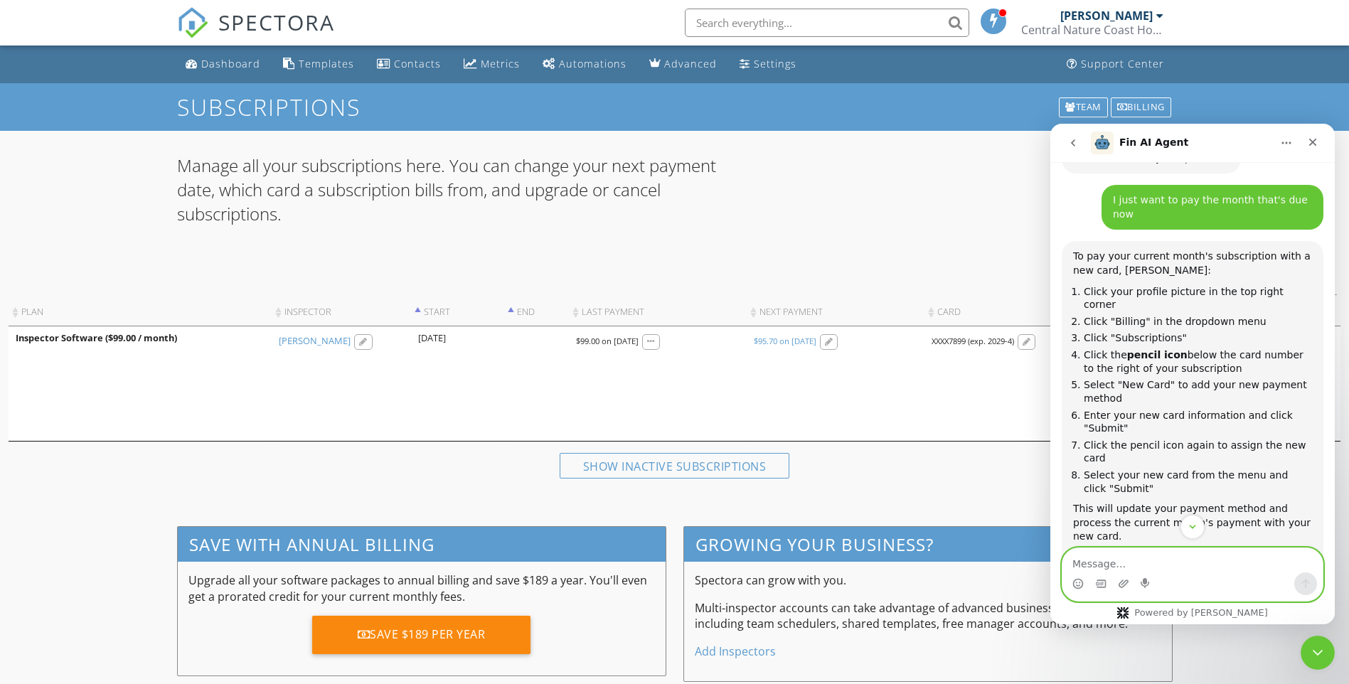
scroll to position [1314, 0]
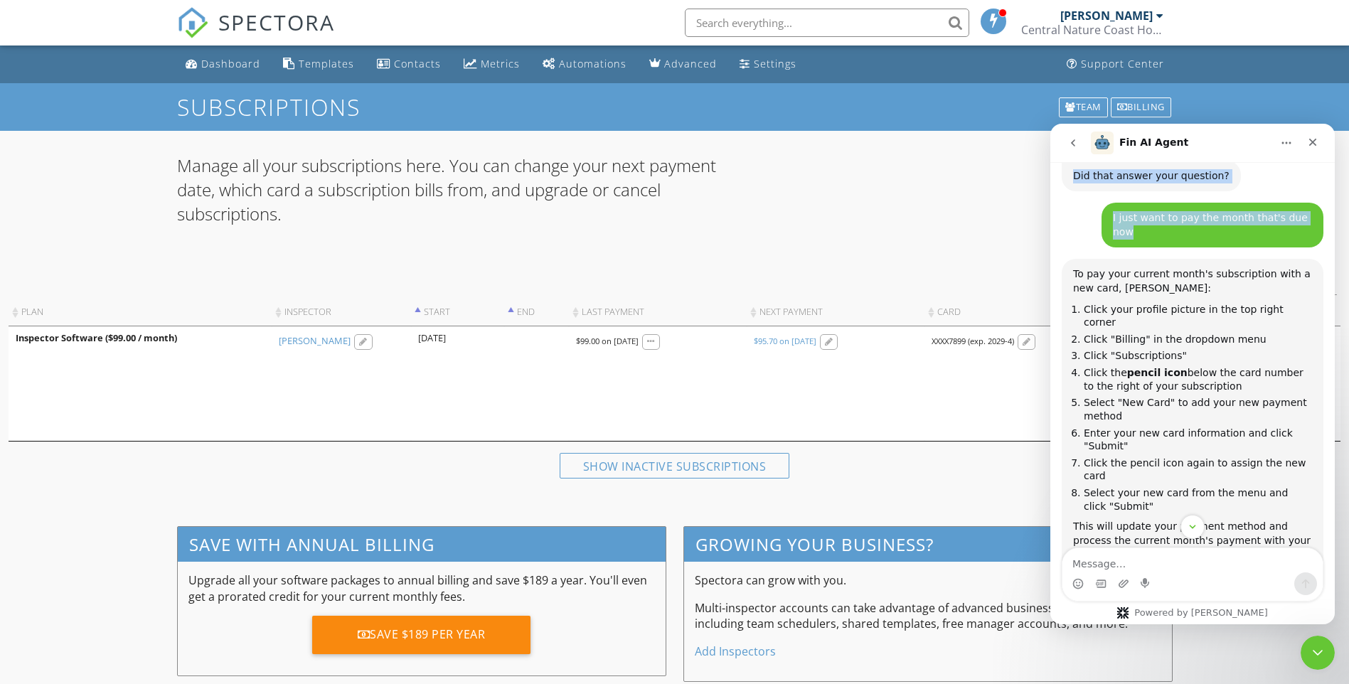
drag, startPoint x: 1218, startPoint y: 137, endPoint x: 1214, endPoint y: 162, distance: 26.0
click at [1214, 162] on div "Fin AI Agent Hi there! I'm here to help answer your questions and guide you thr…" at bounding box center [1193, 374] width 285 height 501
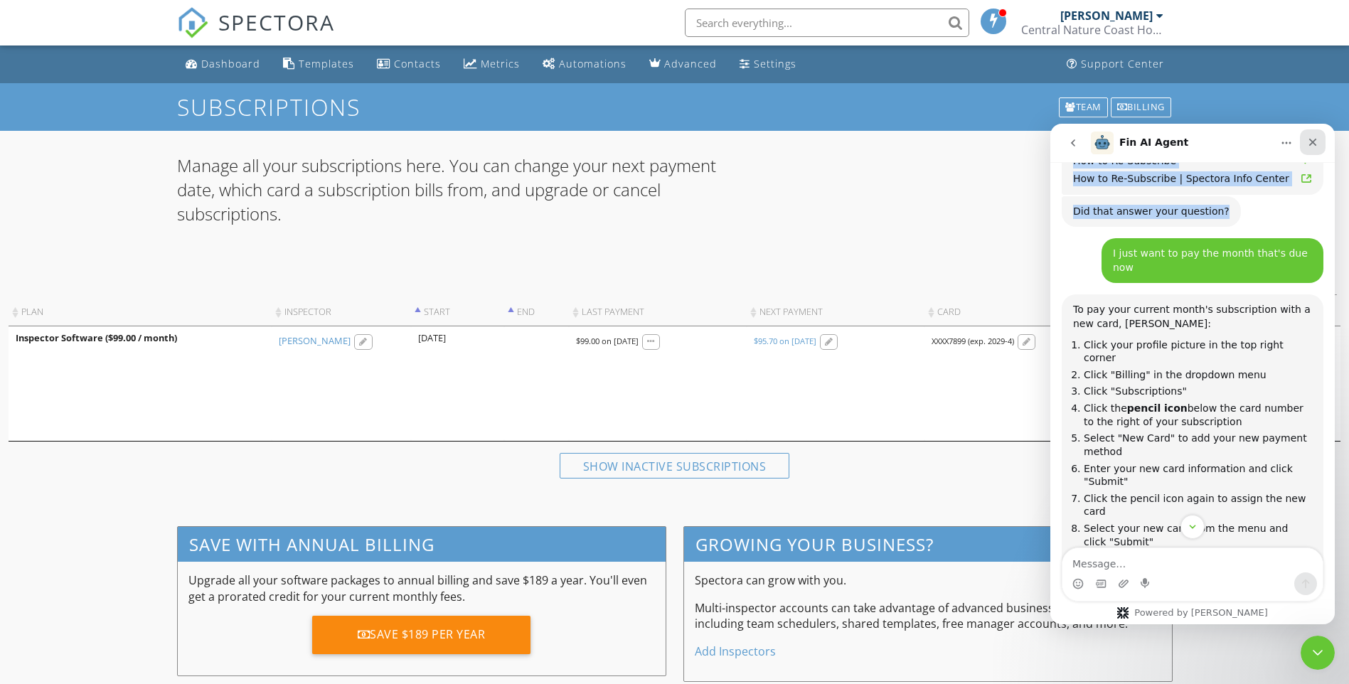
click at [1318, 141] on icon "Close" at bounding box center [1312, 142] width 11 height 11
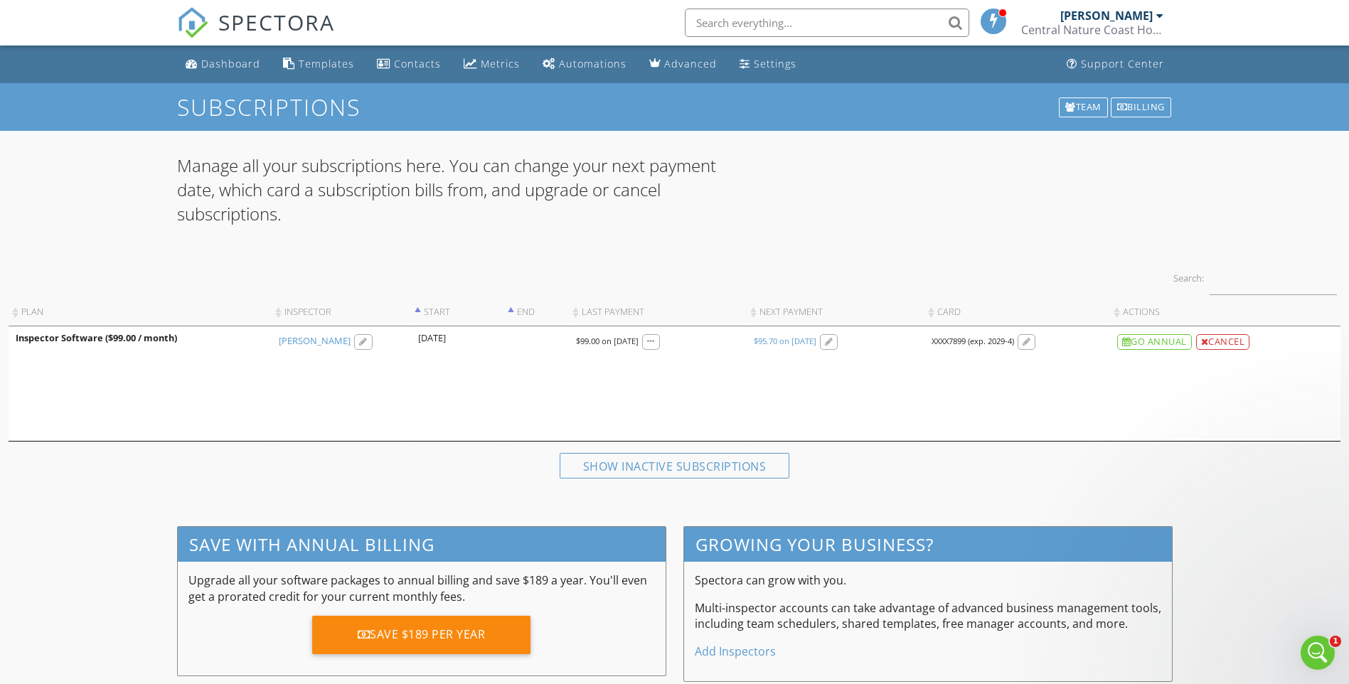
scroll to position [1499, 0]
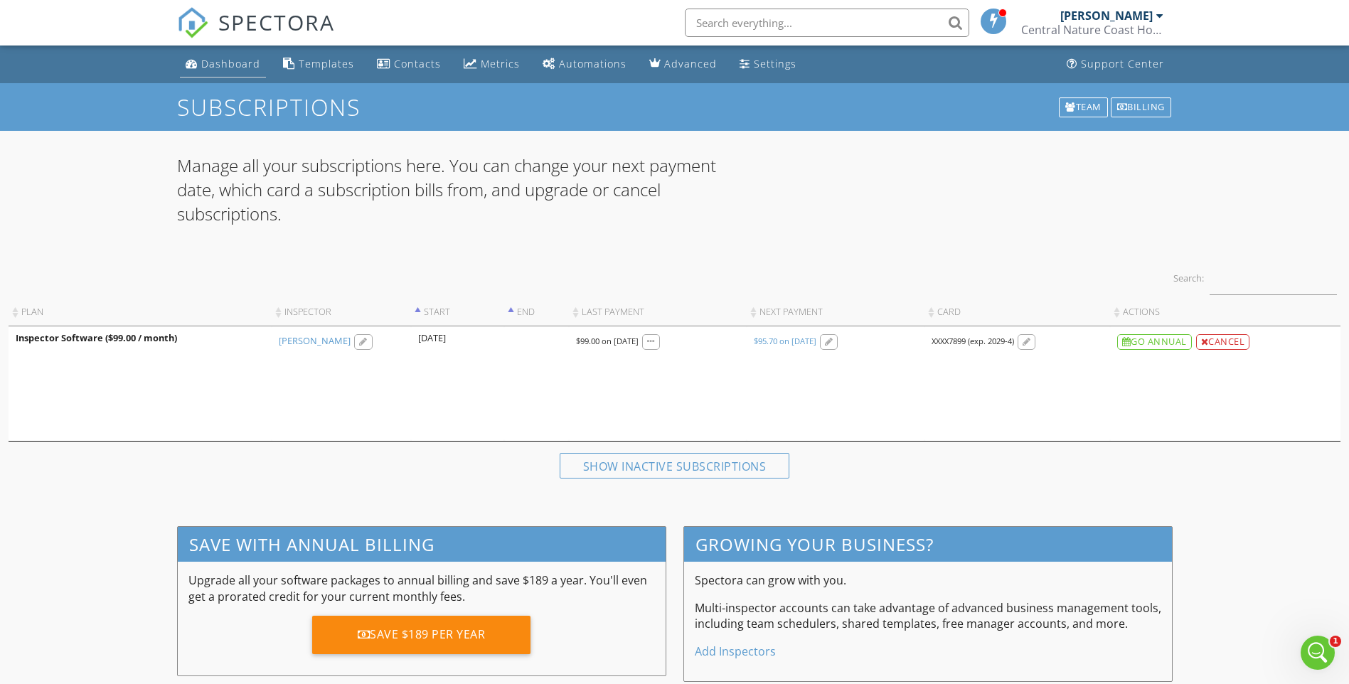
click at [224, 56] on link "Dashboard" at bounding box center [223, 64] width 86 height 26
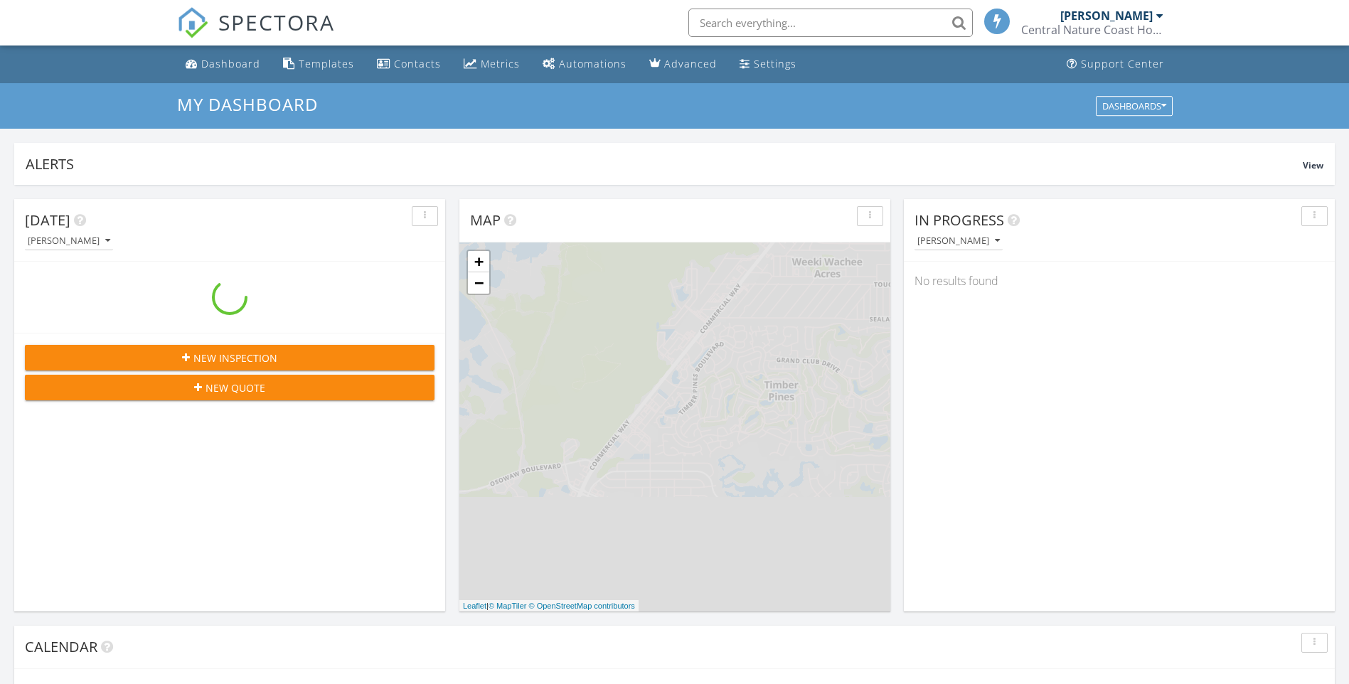
scroll to position [1317, 1371]
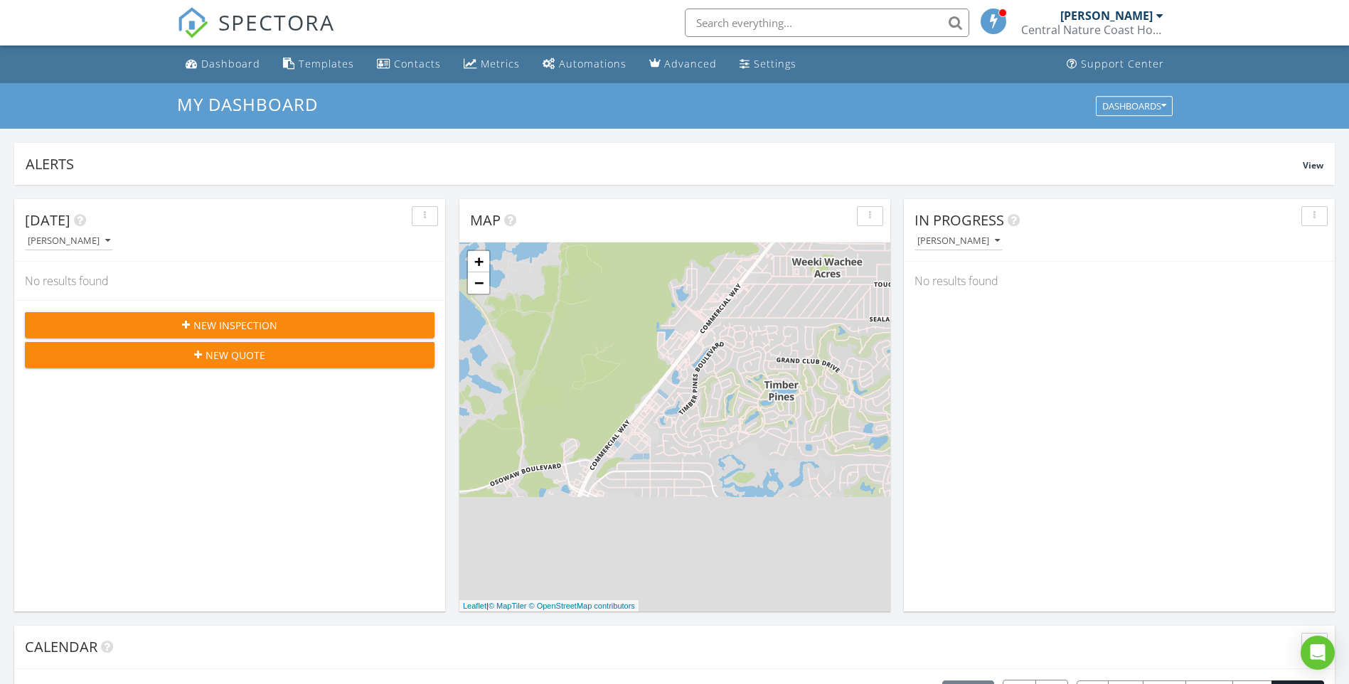
click at [1158, 17] on div at bounding box center [1160, 15] width 7 height 11
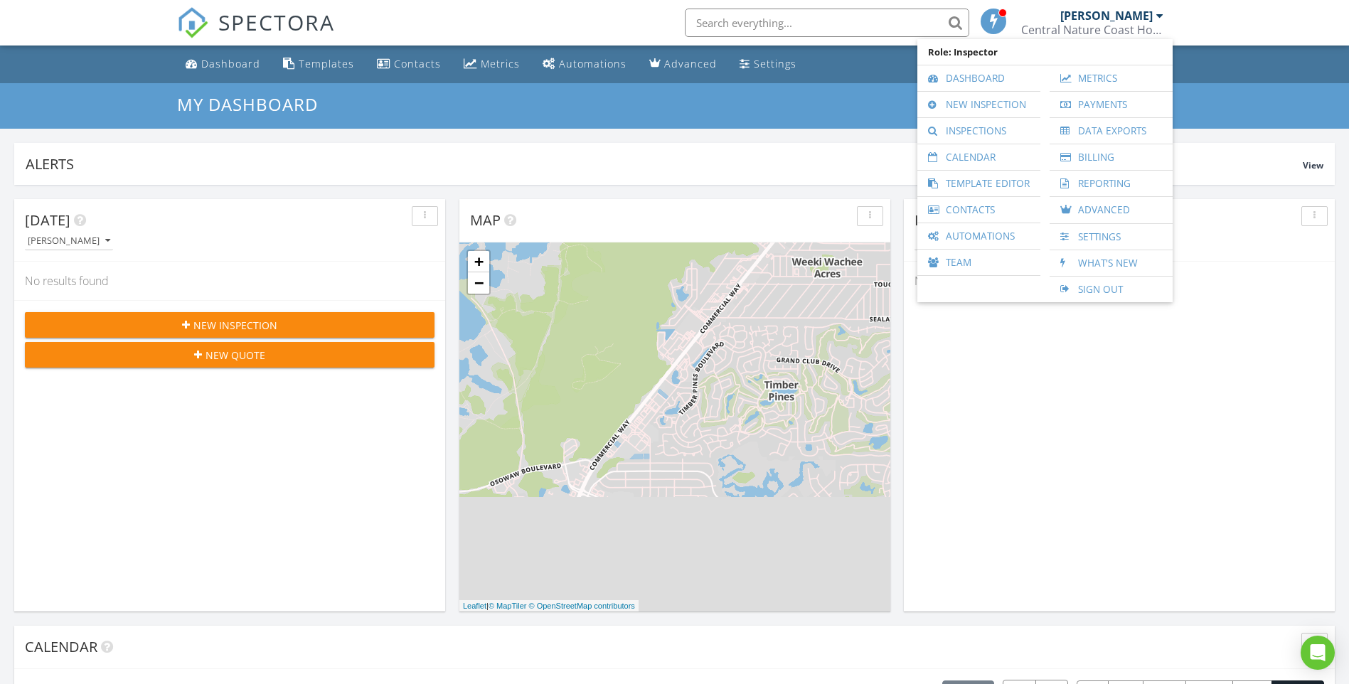
click at [1243, 105] on div "My Dashboard Dashboards" at bounding box center [674, 106] width 1349 height 46
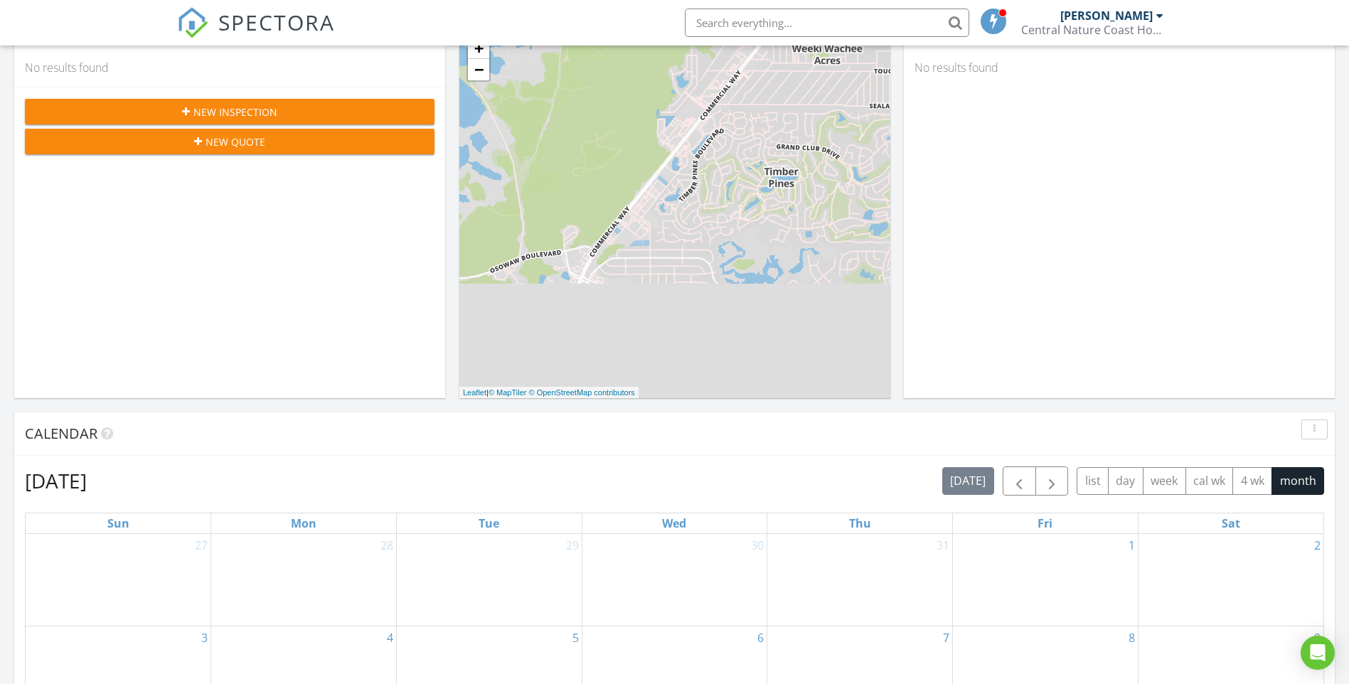
scroll to position [0, 0]
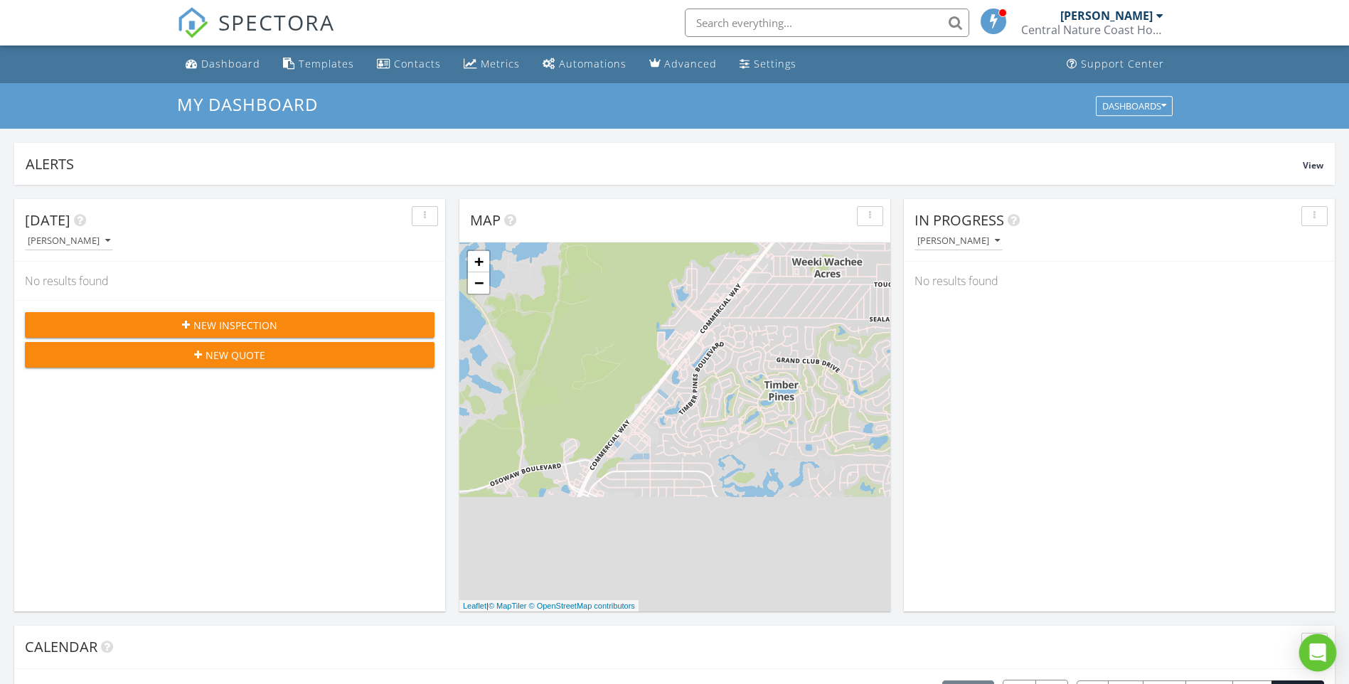
click at [1324, 657] on icon "Open Intercom Messenger" at bounding box center [1318, 653] width 16 height 18
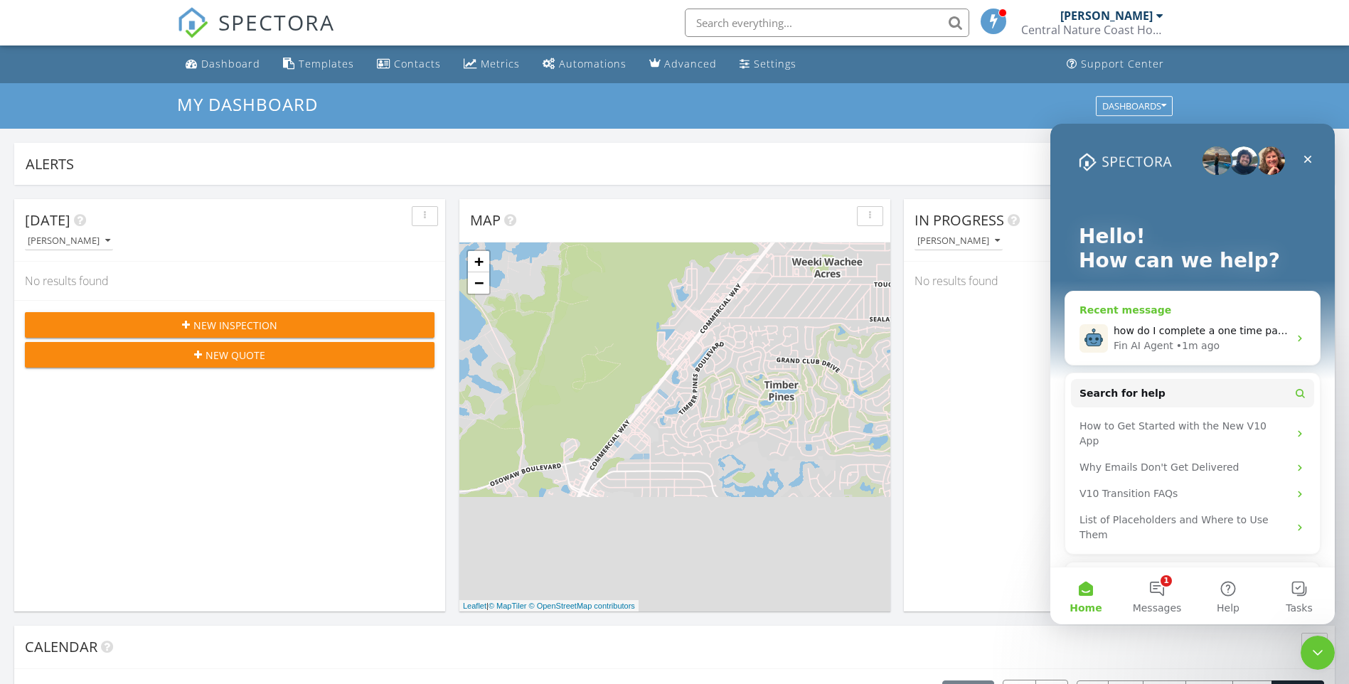
click at [1298, 338] on icon "Intercom messenger" at bounding box center [1300, 339] width 4 height 6
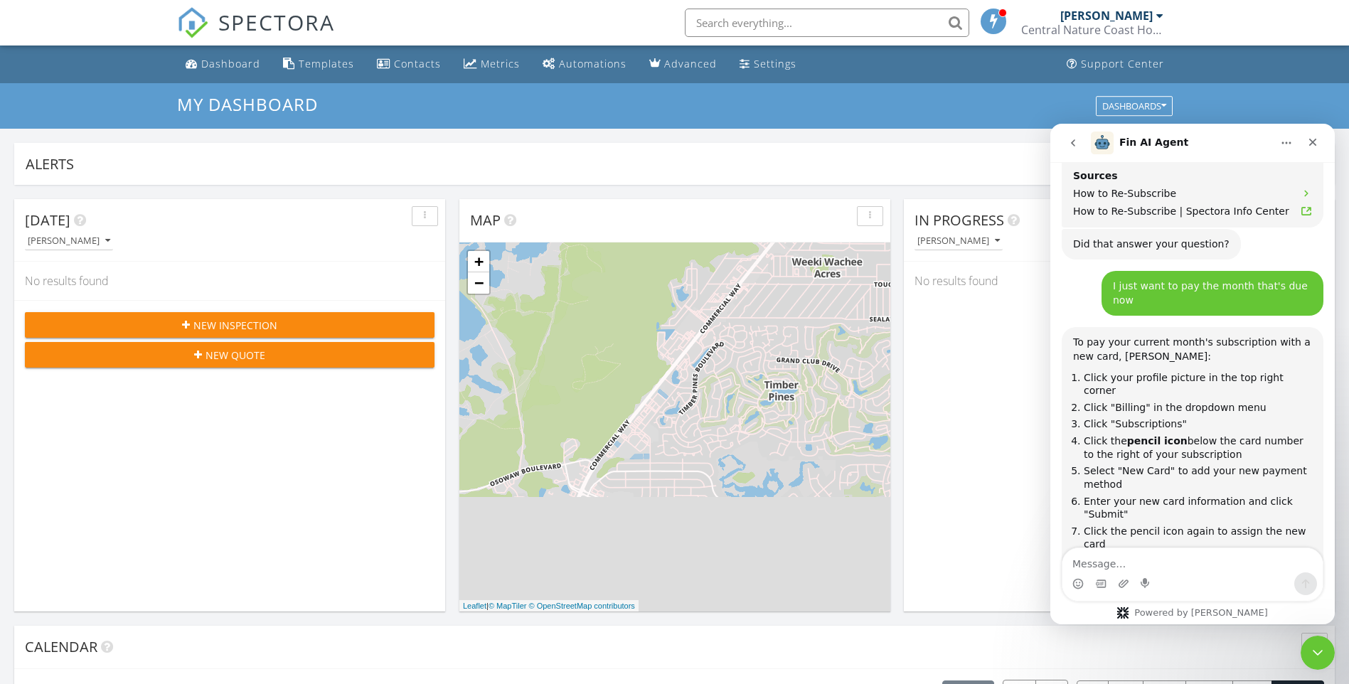
scroll to position [1215, 0]
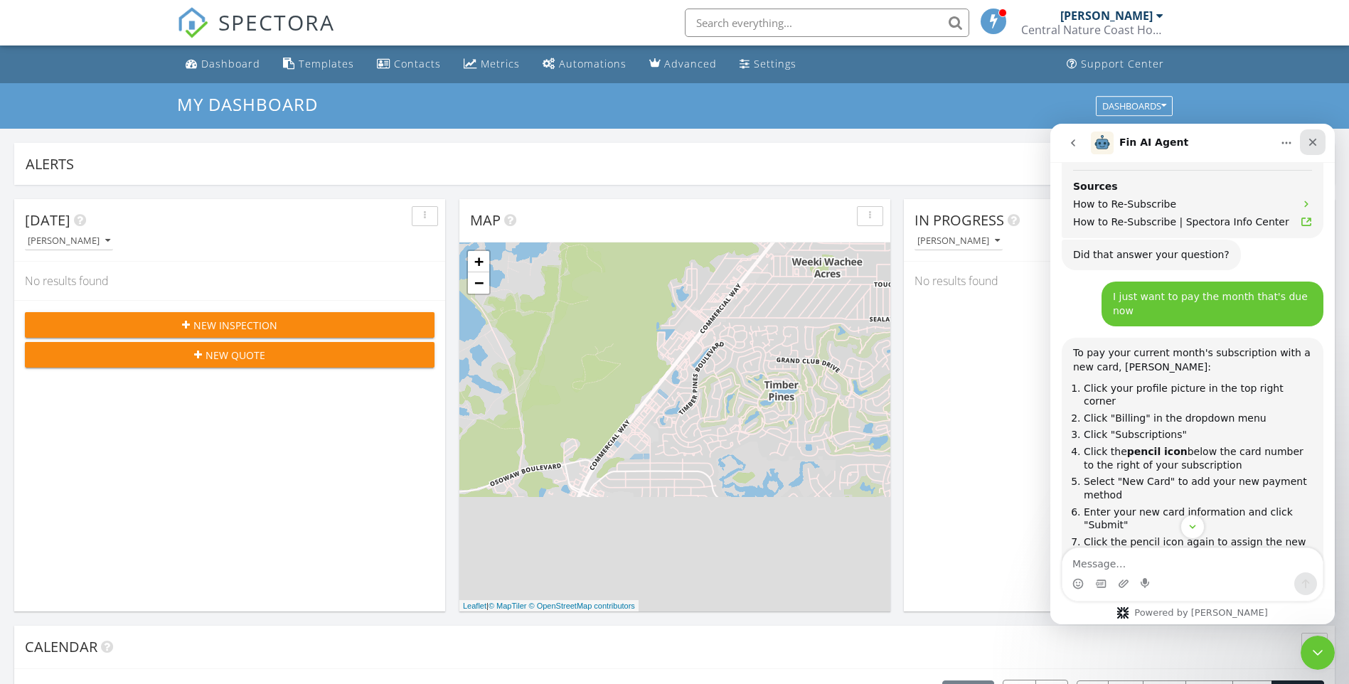
click at [1319, 142] on div "Close" at bounding box center [1313, 142] width 26 height 26
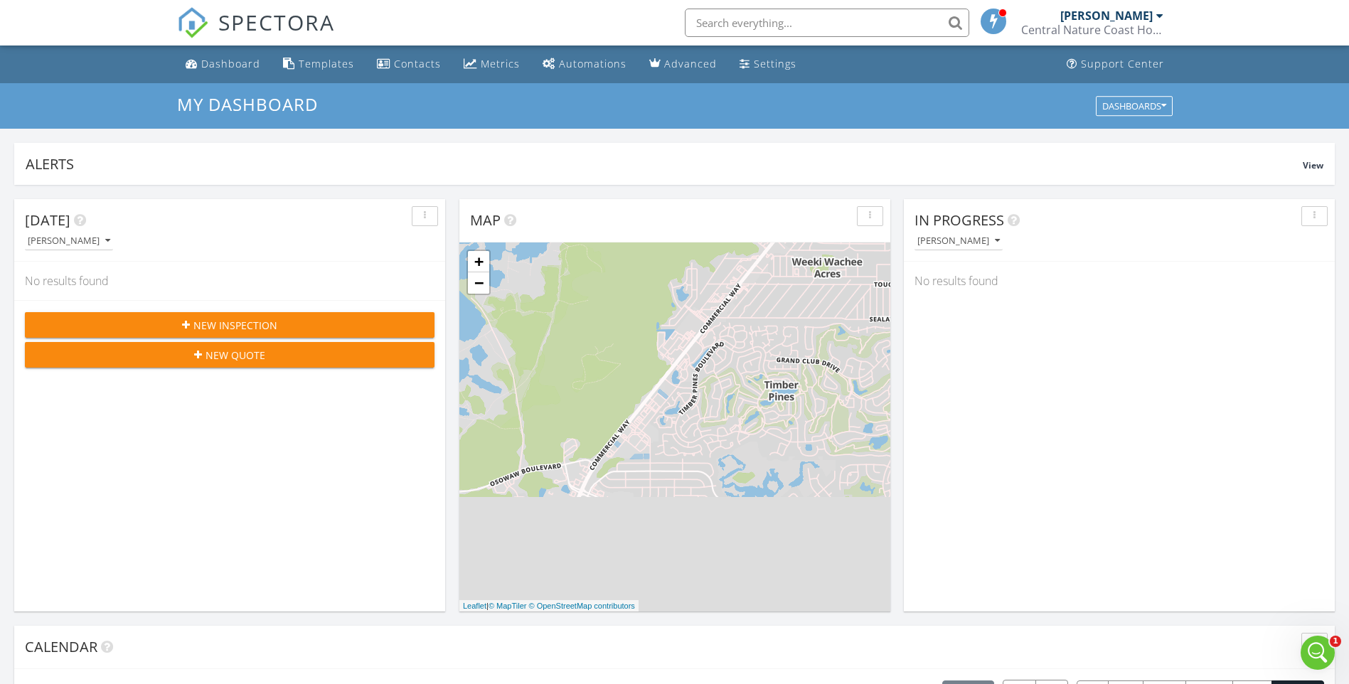
scroll to position [1499, 0]
click at [1320, 164] on span "View" at bounding box center [1313, 165] width 21 height 12
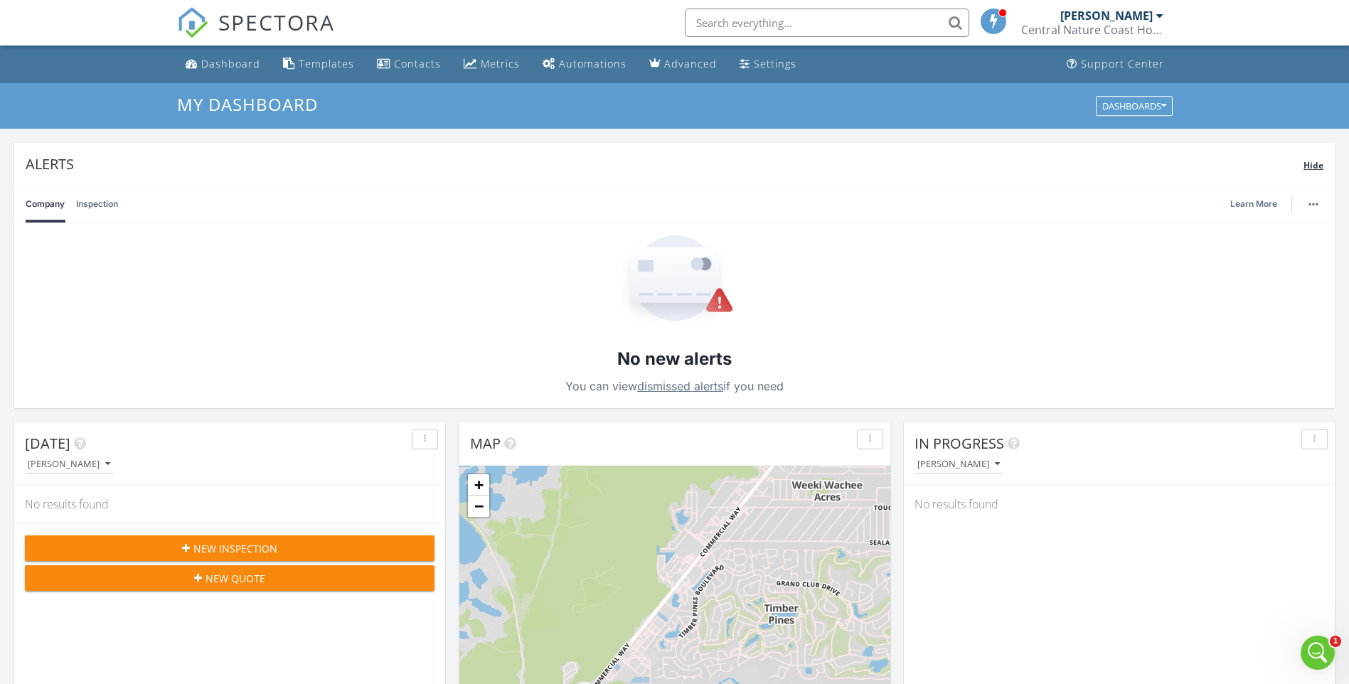
click at [1320, 164] on span "Hide" at bounding box center [1314, 165] width 20 height 12
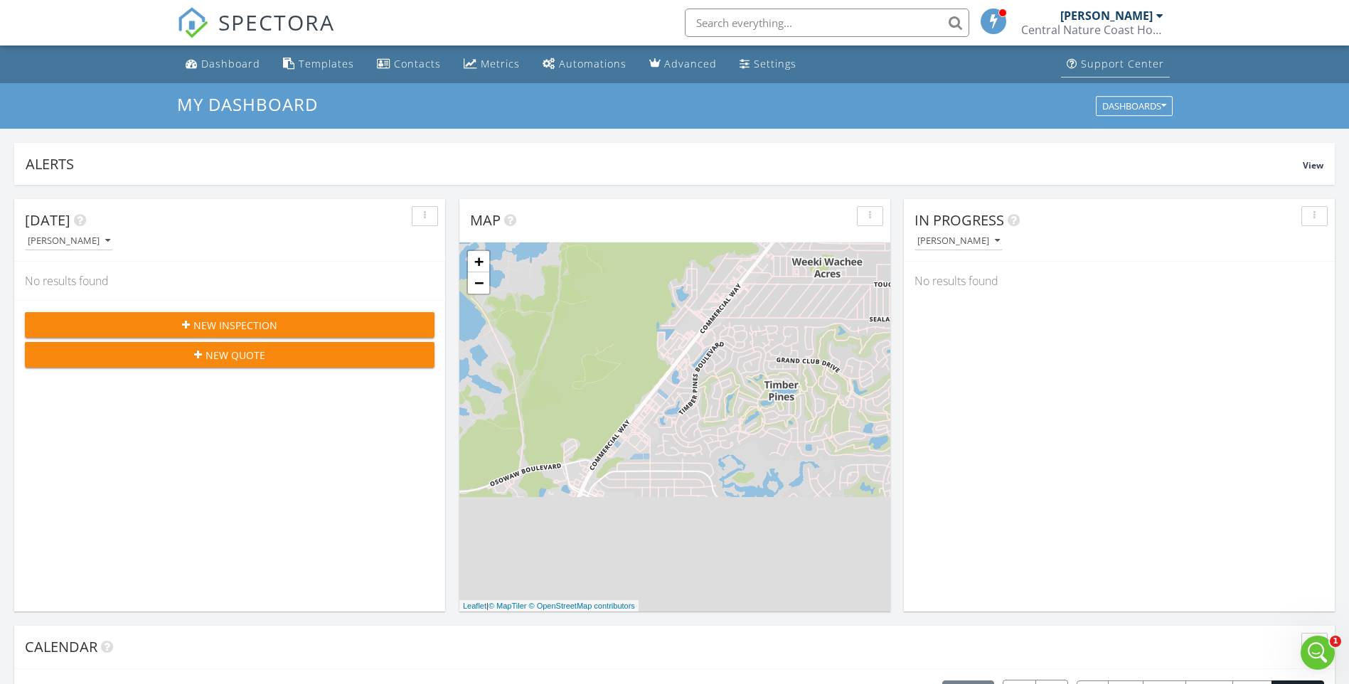
click at [1119, 64] on div "Support Center" at bounding box center [1122, 64] width 83 height 14
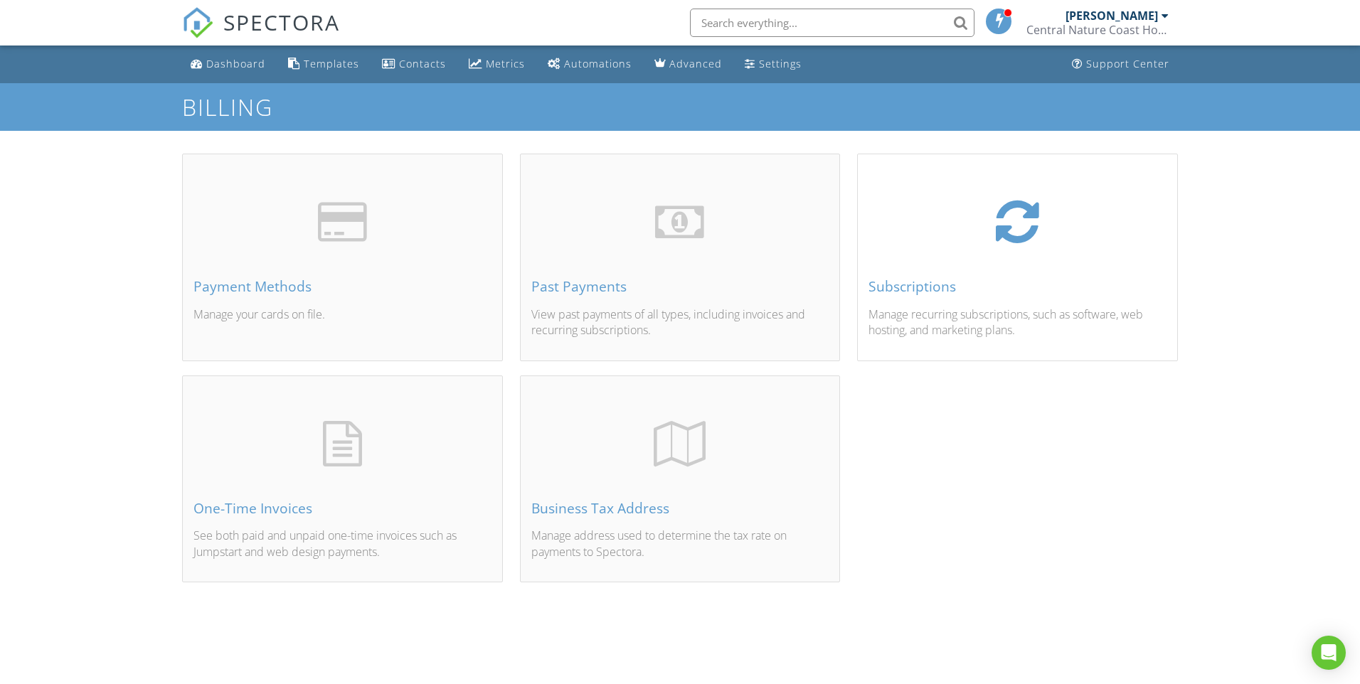
click at [926, 267] on div "Subscriptions Manage recurring subscriptions, such as software, web hosting, an…" at bounding box center [1017, 274] width 319 height 171
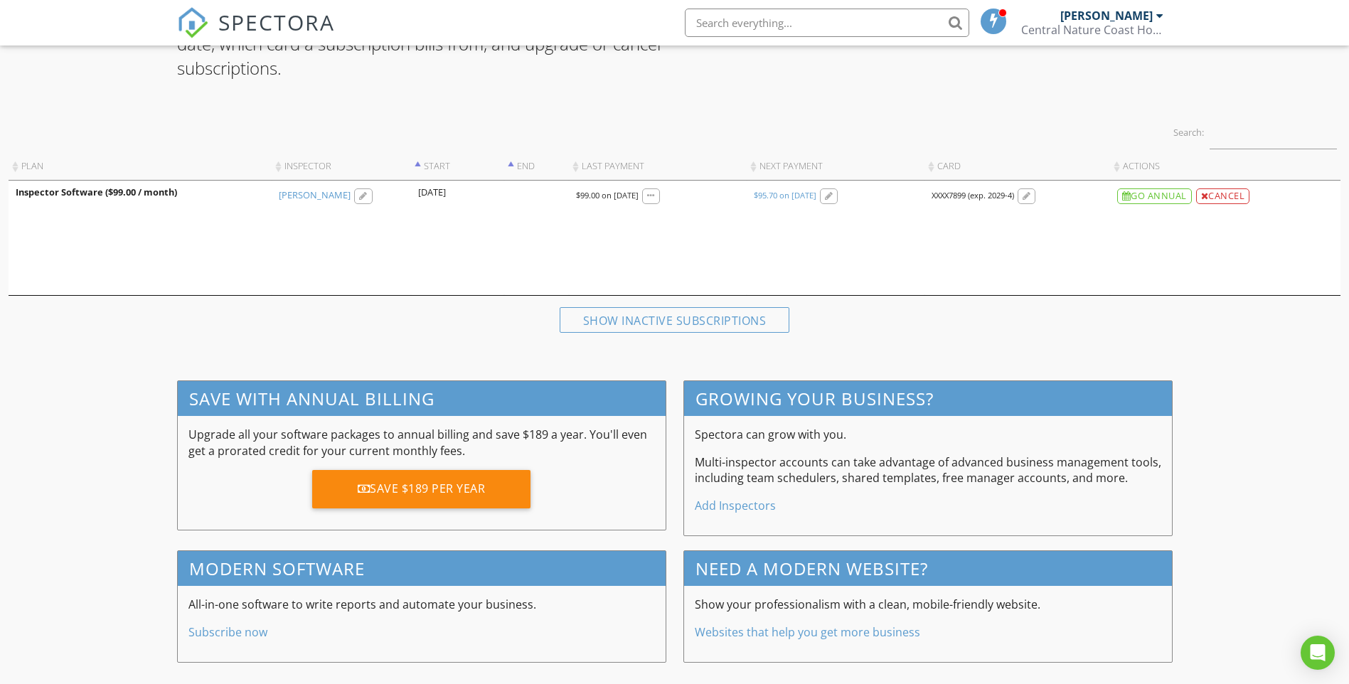
scroll to position [153, 0]
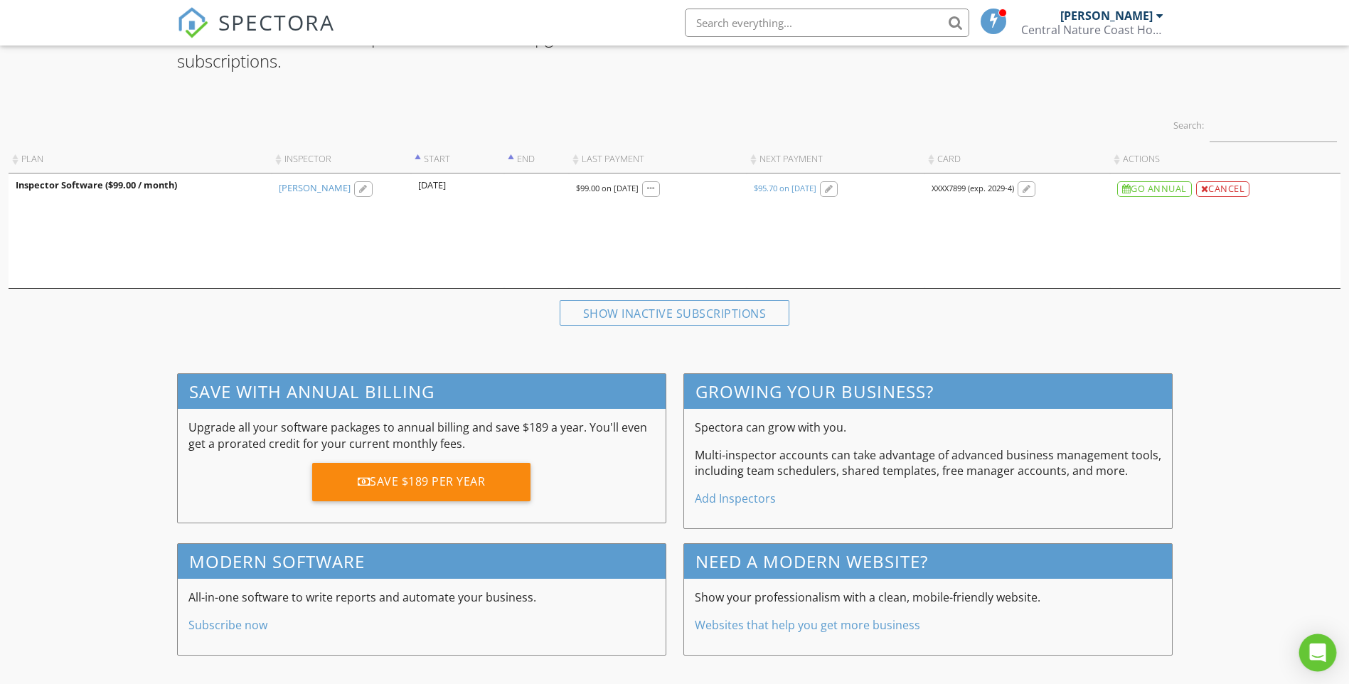
click at [1324, 654] on icon "Open Intercom Messenger" at bounding box center [1318, 653] width 16 height 18
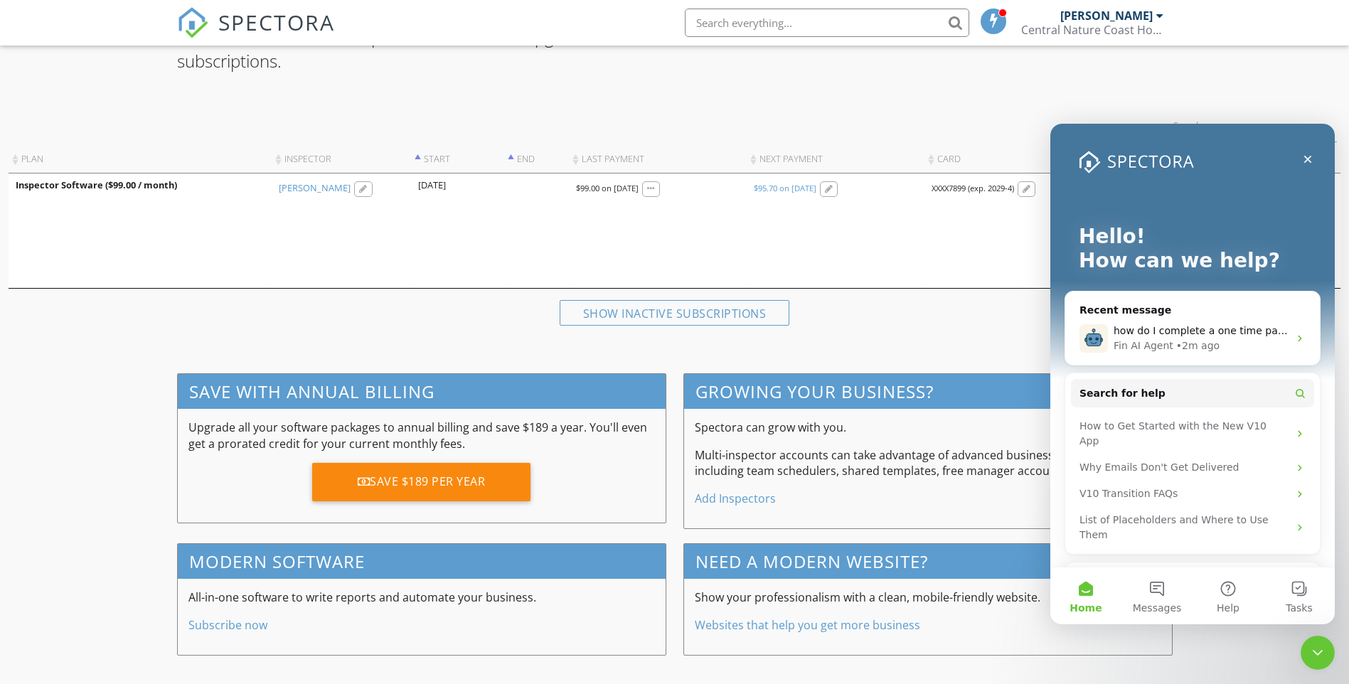
scroll to position [0, 0]
click at [1175, 328] on span "how do I complete a one time payment with a new card?" at bounding box center [1256, 330] width 284 height 11
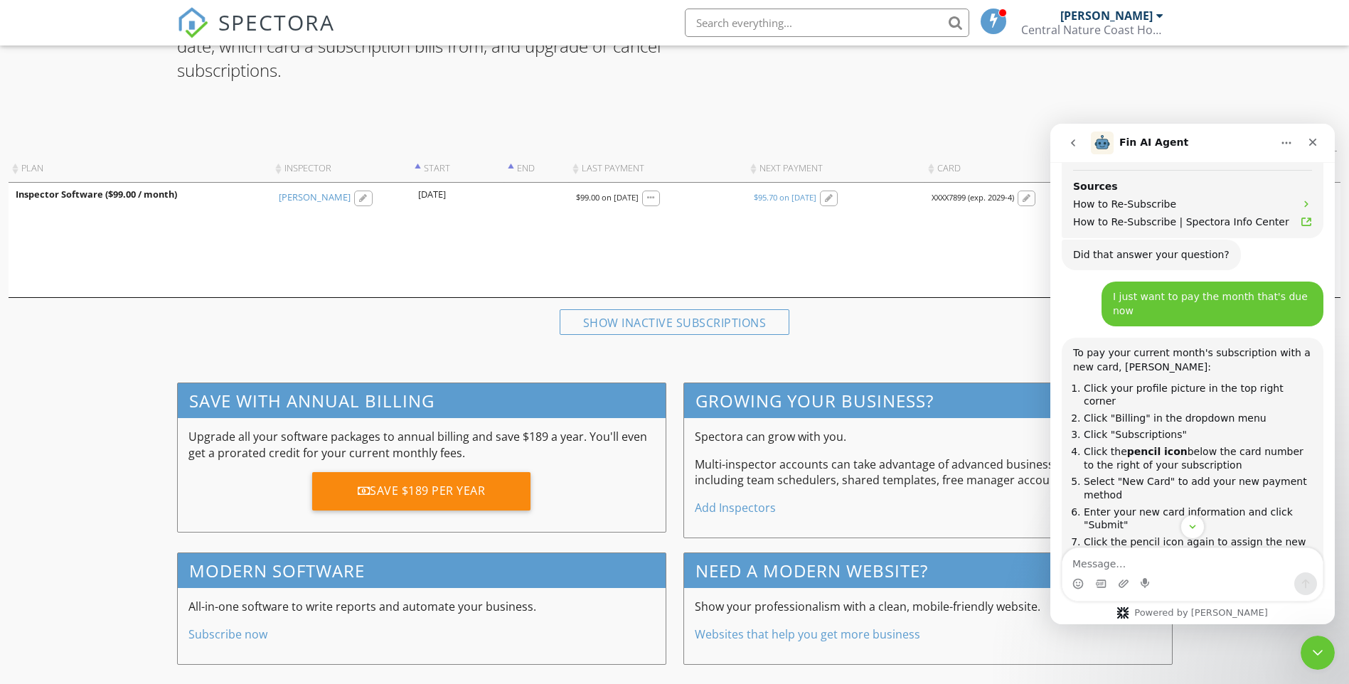
scroll to position [153, 0]
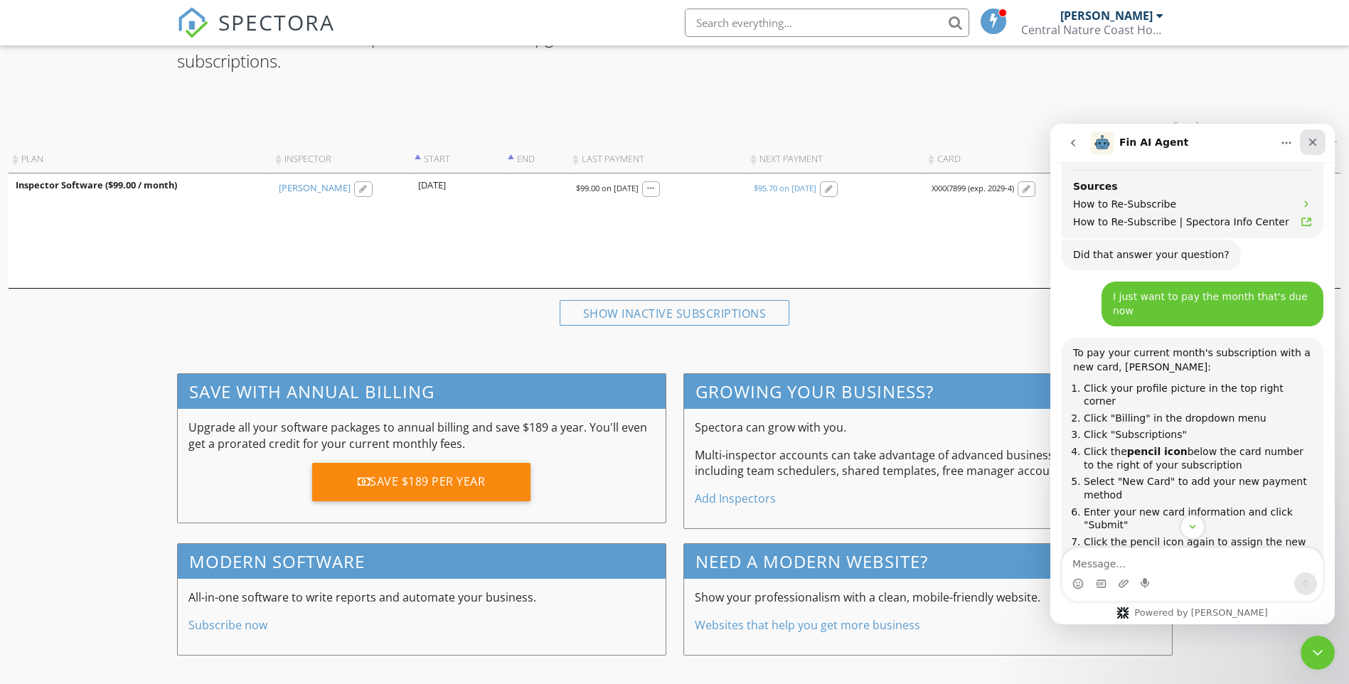
click at [1311, 144] on icon "Close" at bounding box center [1314, 143] width 8 height 8
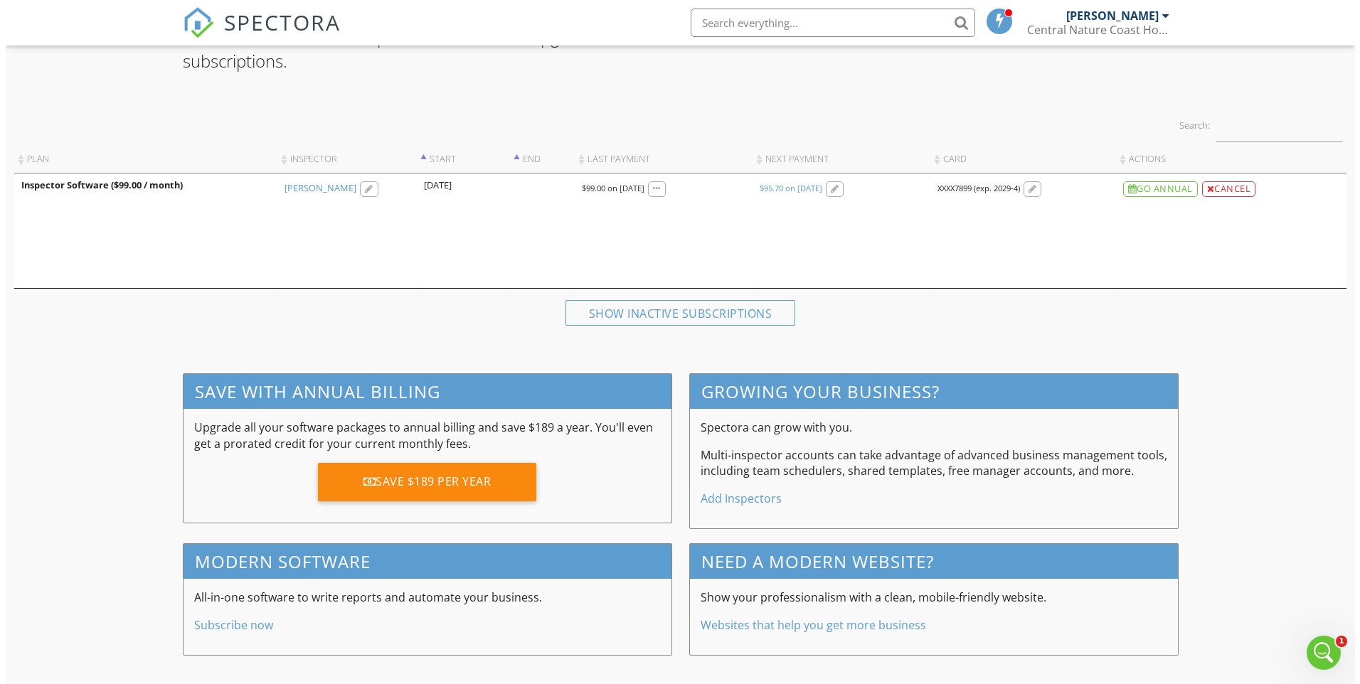
scroll to position [1499, 0]
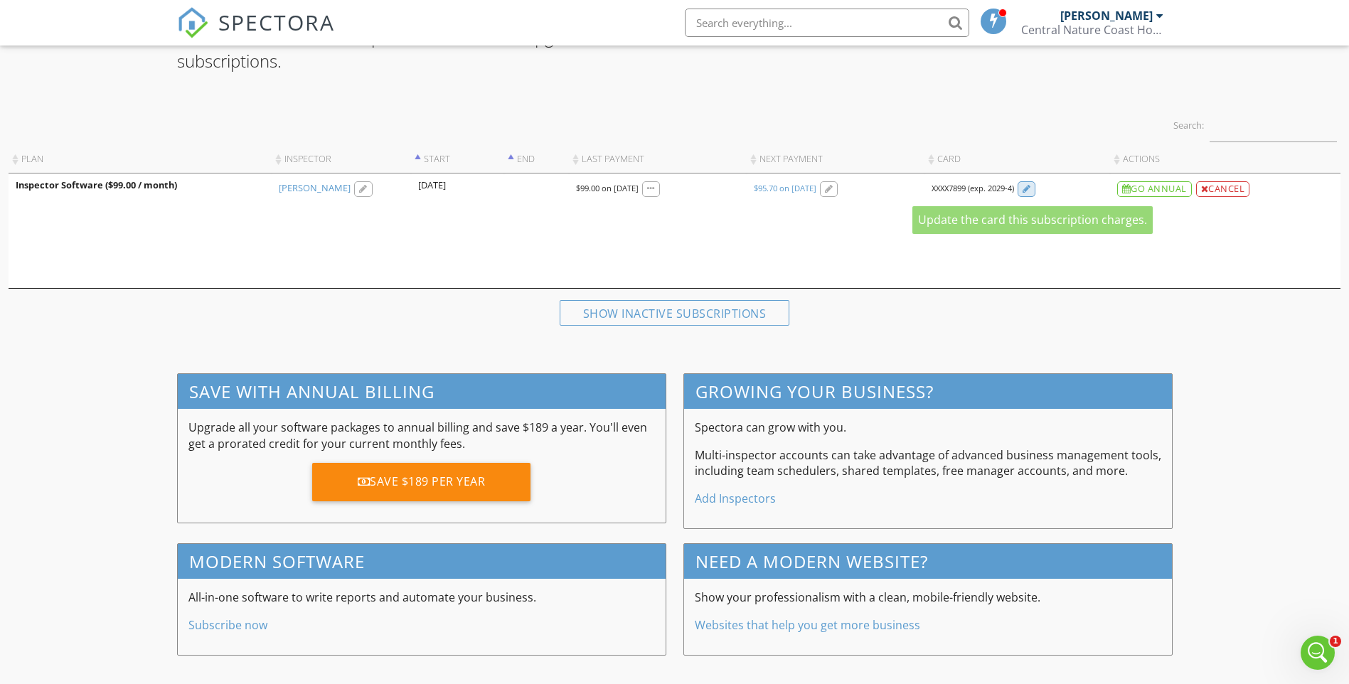
click at [1031, 193] on div at bounding box center [1027, 189] width 9 height 9
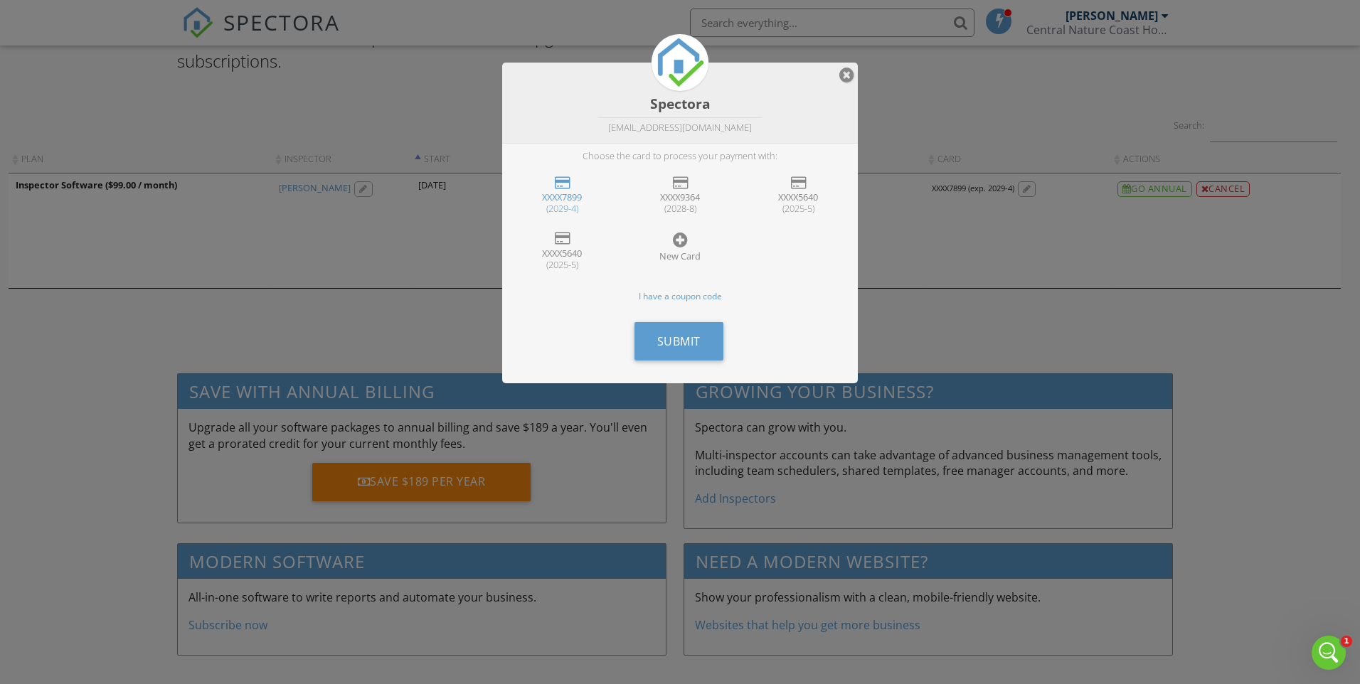
click at [556, 184] on div at bounding box center [562, 183] width 15 height 14
click at [675, 341] on span "Submit" at bounding box center [678, 342] width 43 height 16
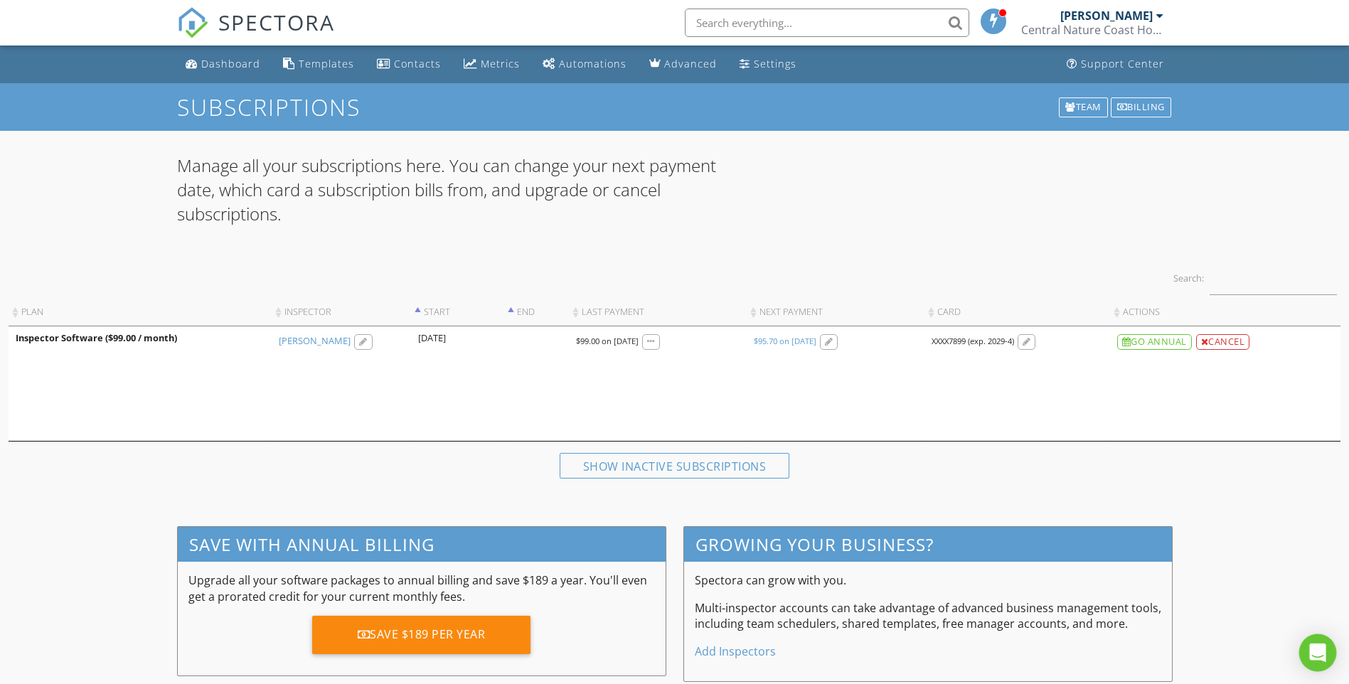
click at [1325, 657] on icon "Open Intercom Messenger" at bounding box center [1318, 653] width 18 height 18
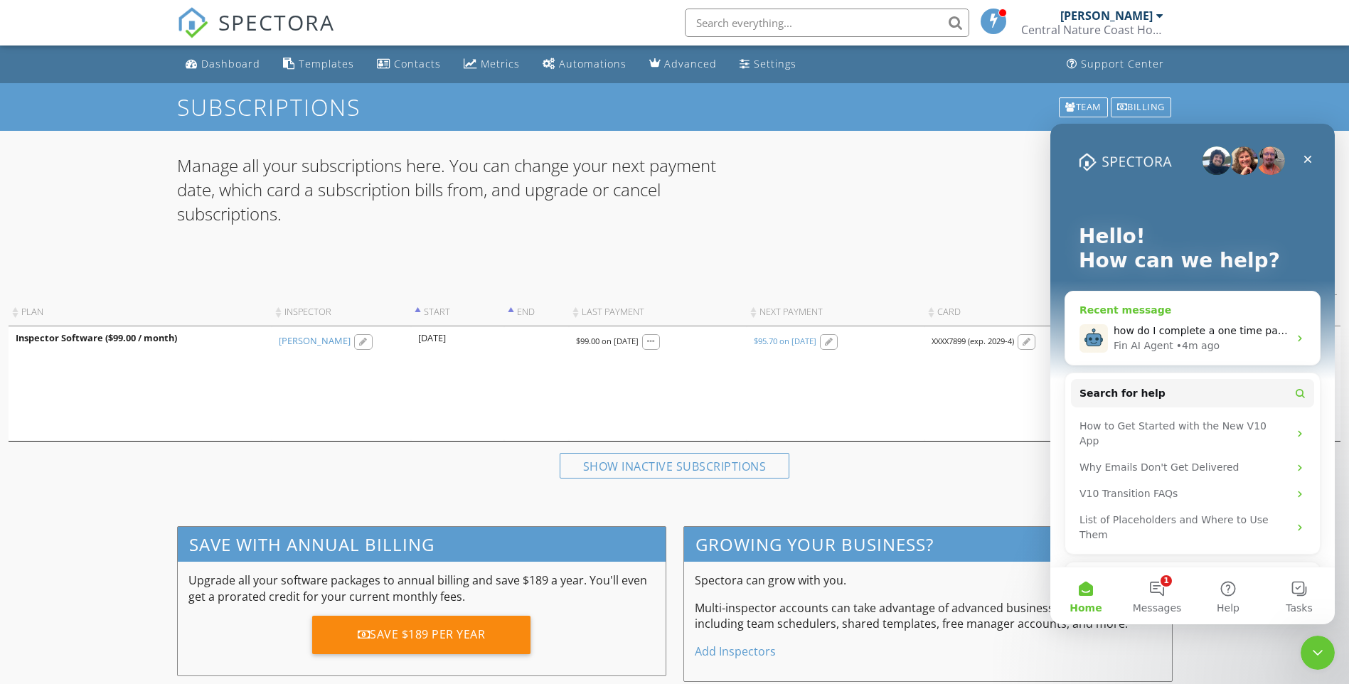
click at [1273, 329] on span "how do I complete a one time payment with a new card?" at bounding box center [1256, 330] width 284 height 11
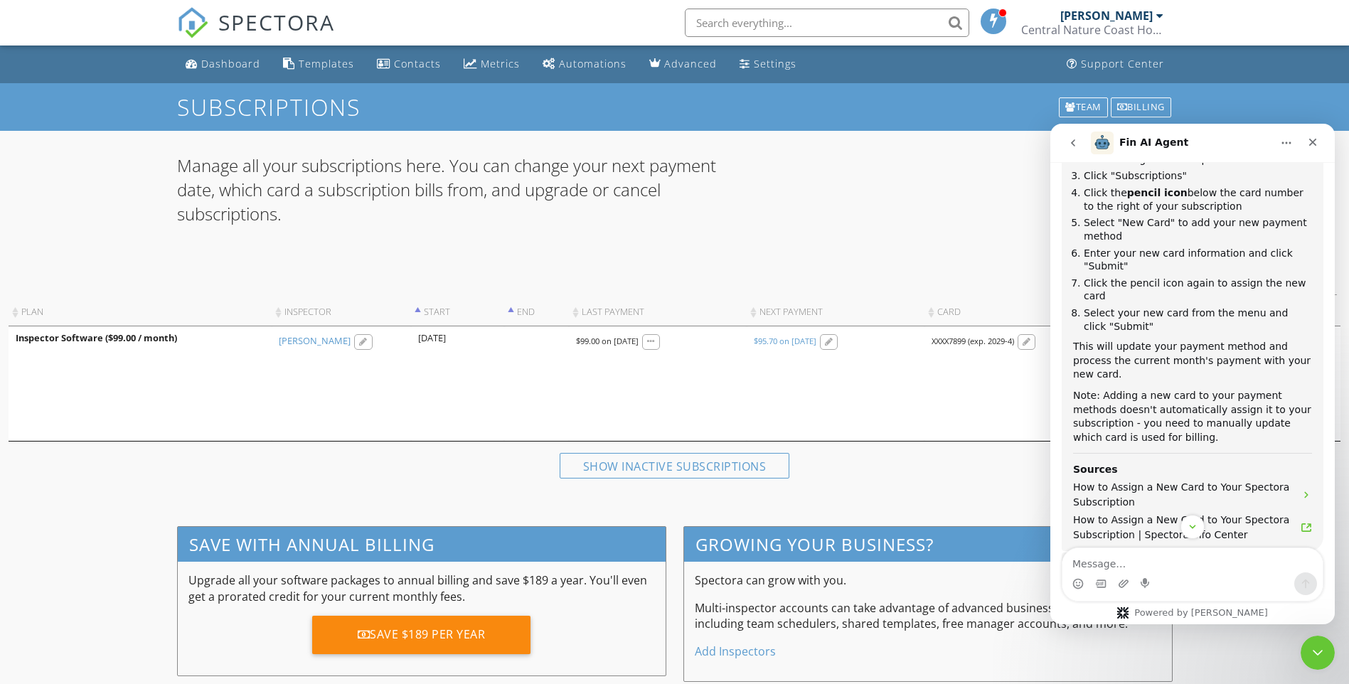
scroll to position [1499, 0]
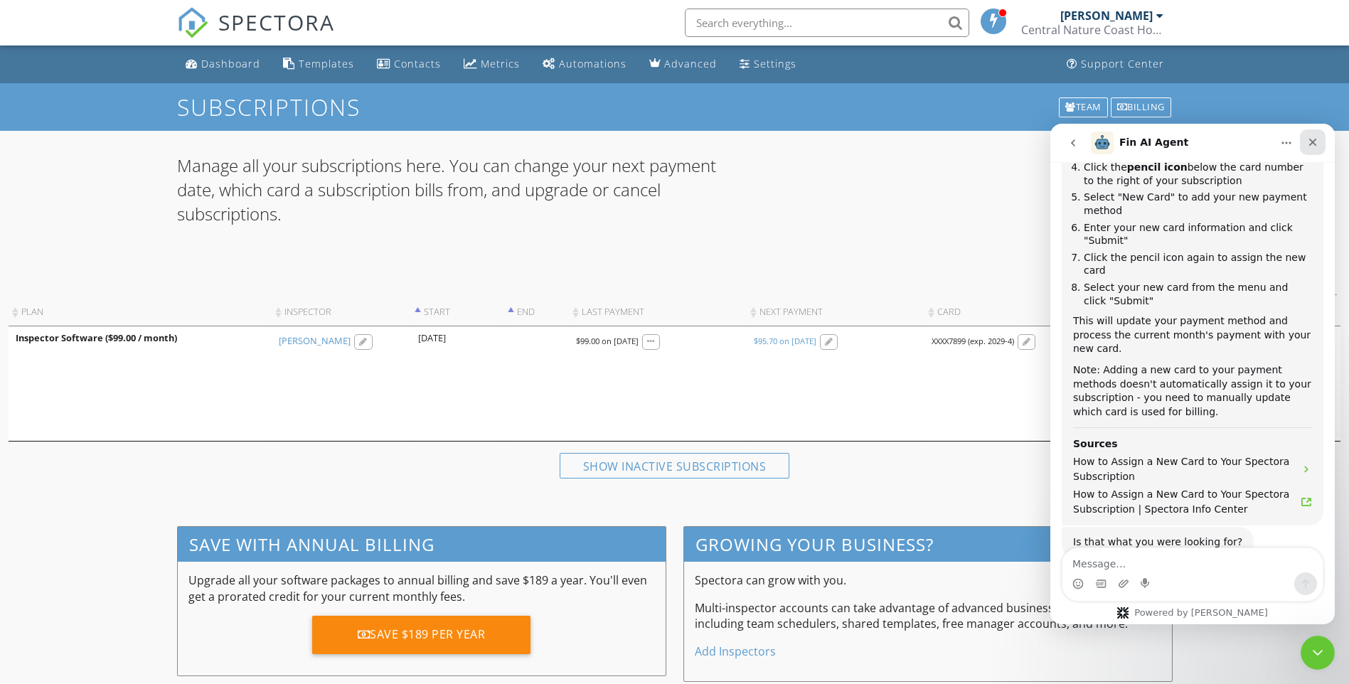
click at [1313, 145] on icon "Close" at bounding box center [1312, 142] width 11 height 11
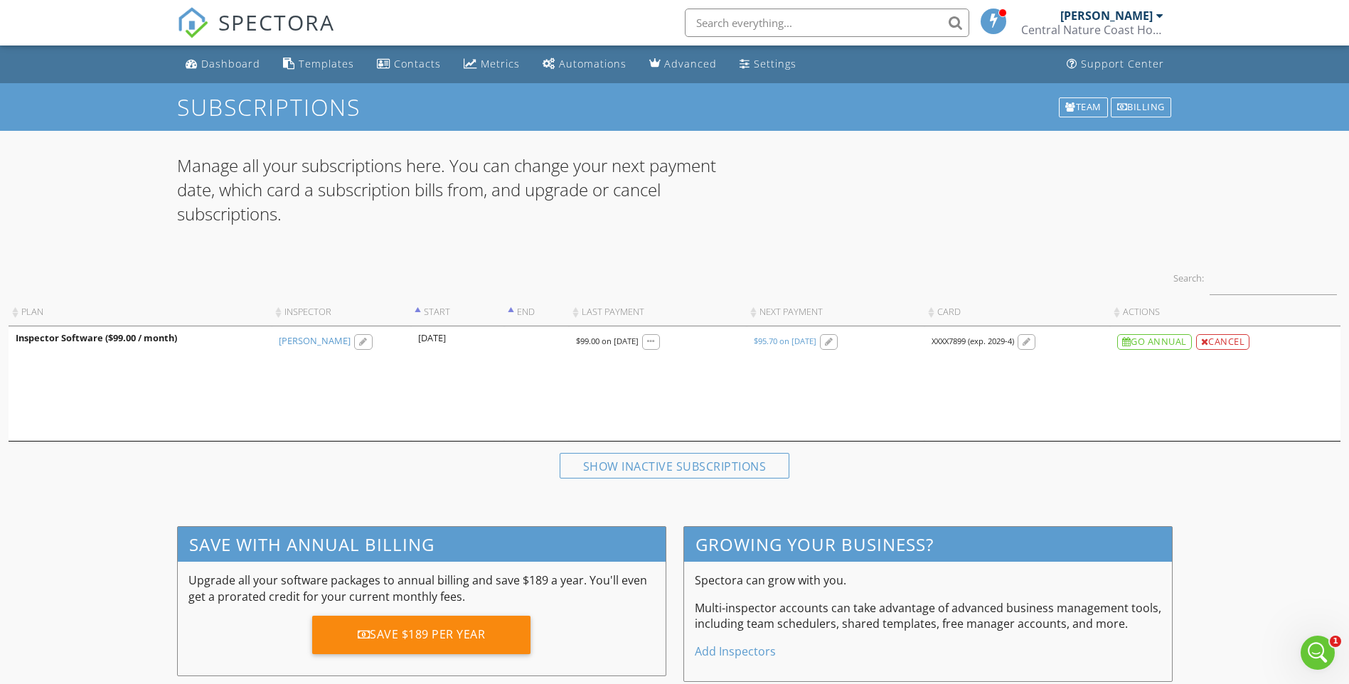
click at [1162, 13] on div at bounding box center [1160, 15] width 7 height 11
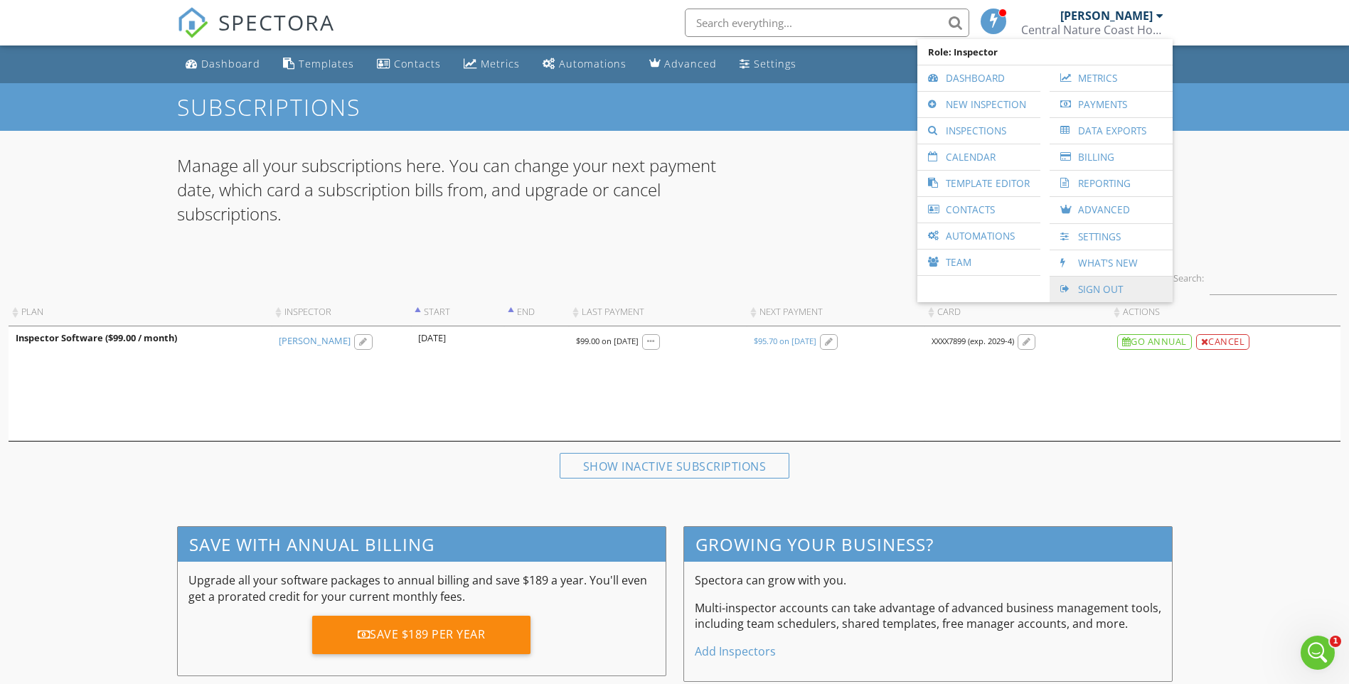
click at [1114, 290] on link "Sign Out" at bounding box center [1111, 290] width 109 height 26
